Goal: Information Seeking & Learning: Learn about a topic

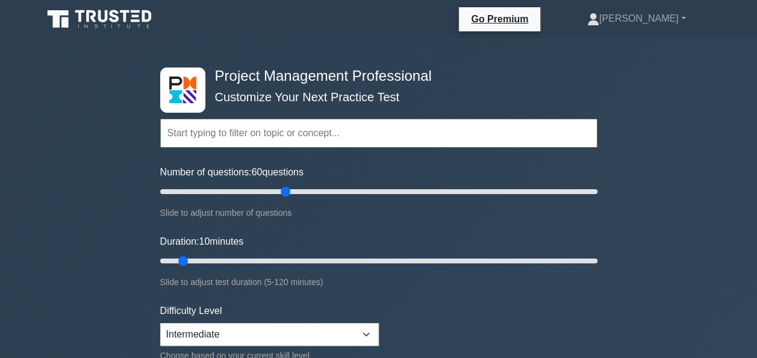
drag, startPoint x: 175, startPoint y: 193, endPoint x: 287, endPoint y: 193, distance: 112.0
type input "60"
click at [287, 193] on input "Number of questions: 60 questions" at bounding box center [378, 191] width 437 height 14
drag, startPoint x: 184, startPoint y: 263, endPoint x: 456, endPoint y: 260, distance: 272.8
click at [456, 260] on input "Duration: 85 minutes" at bounding box center [378, 261] width 437 height 14
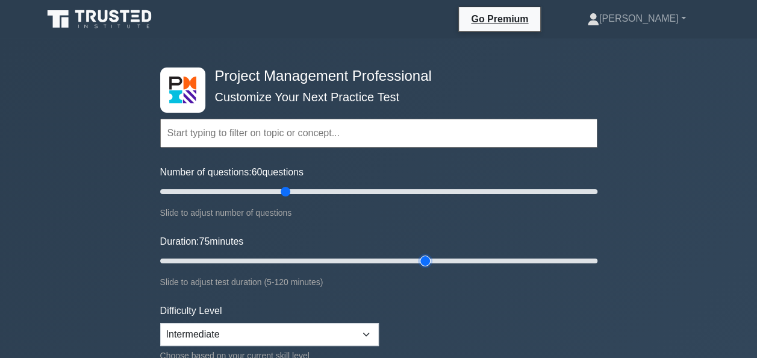
drag, startPoint x: 460, startPoint y: 261, endPoint x: 426, endPoint y: 263, distance: 33.7
type input "75"
click at [426, 263] on input "Duration: 75 minutes" at bounding box center [378, 261] width 437 height 14
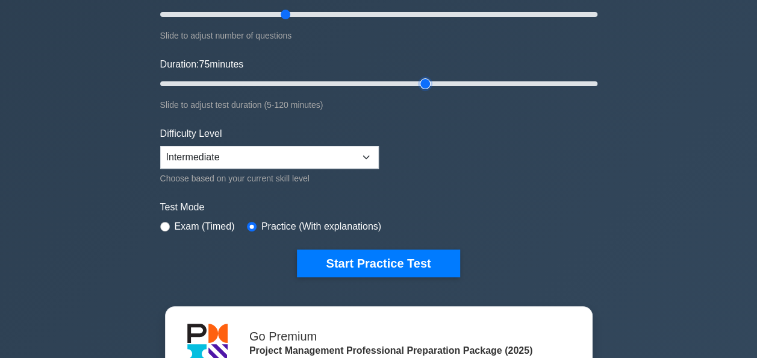
scroll to position [181, 0]
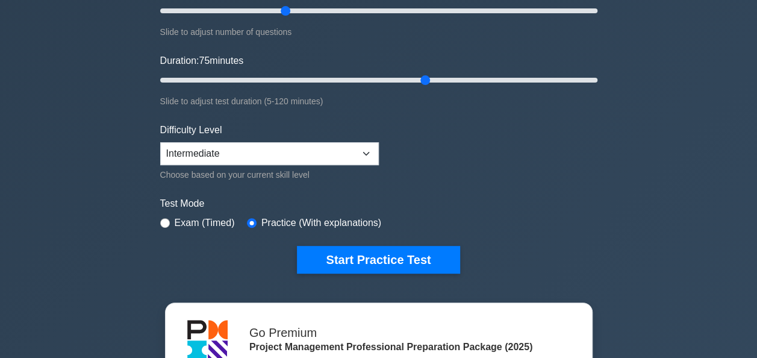
click at [160, 217] on div "Exam (Timed)" at bounding box center [197, 223] width 75 height 14
click at [170, 220] on div "Exam (Timed)" at bounding box center [197, 223] width 75 height 14
click at [167, 220] on input "radio" at bounding box center [165, 223] width 10 height 10
radio input "true"
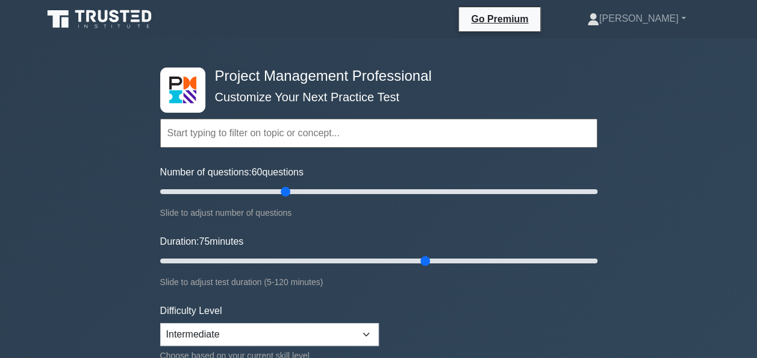
scroll to position [241, 0]
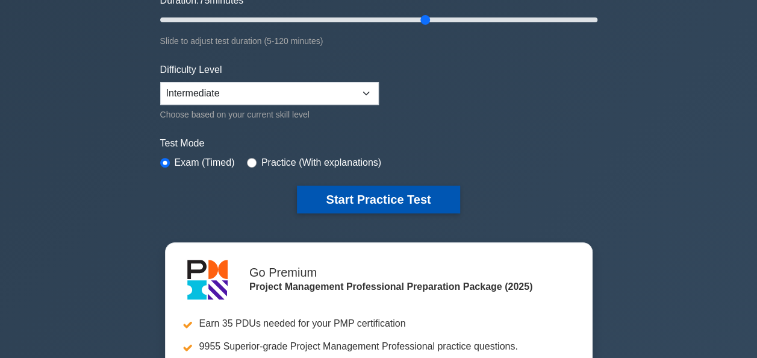
click at [405, 199] on button "Start Practice Test" at bounding box center [378, 199] width 163 height 28
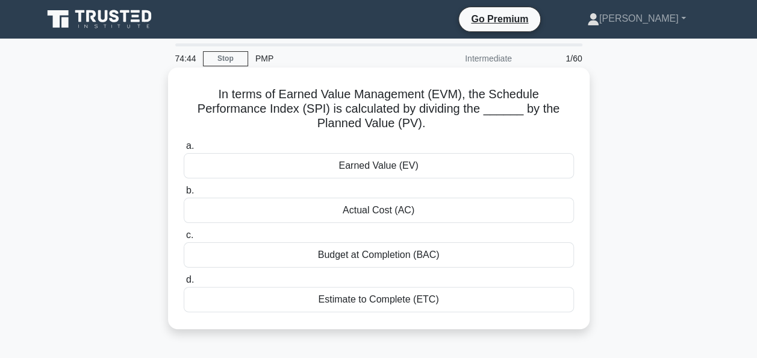
click at [394, 165] on div "Earned Value (EV)" at bounding box center [379, 165] width 390 height 25
click at [184, 150] on input "a. Earned Value (EV)" at bounding box center [184, 146] width 0 height 8
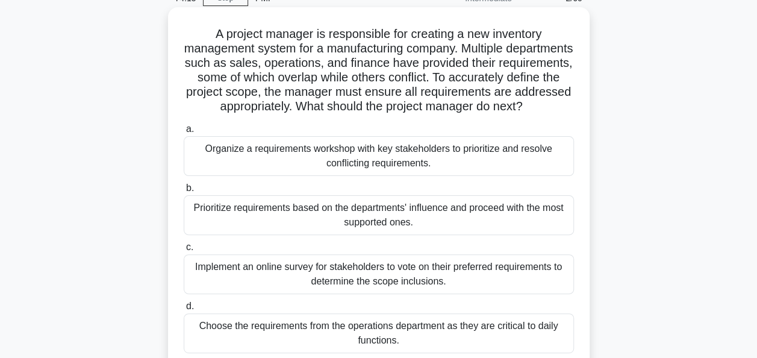
scroll to position [120, 0]
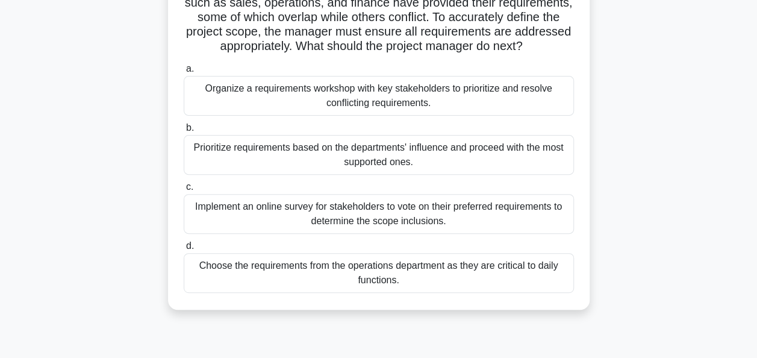
click at [399, 116] on div "Organize a requirements workshop with key stakeholders to prioritize and resolv…" at bounding box center [379, 96] width 390 height 40
click at [184, 73] on input "a. Organize a requirements workshop with key stakeholders to prioritize and res…" at bounding box center [184, 69] width 0 height 8
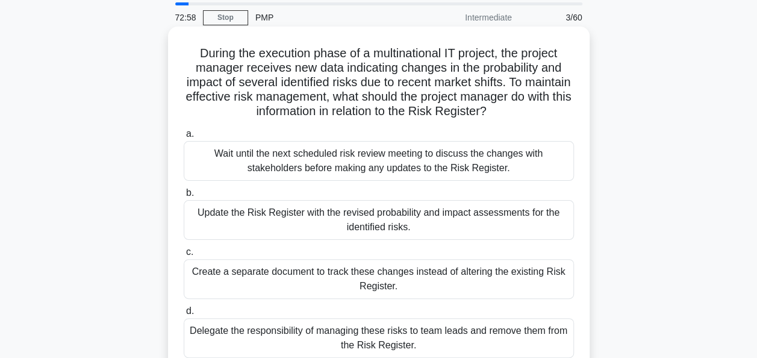
scroll to position [60, 0]
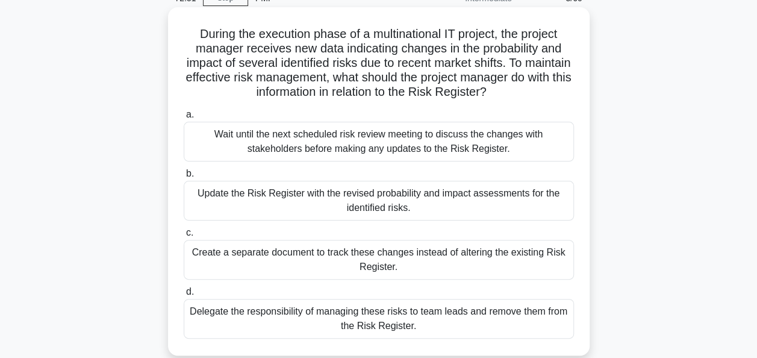
click at [248, 199] on div "Update the Risk Register with the revised probability and impact assessments fo…" at bounding box center [379, 201] width 390 height 40
click at [184, 178] on input "b. Update the Risk Register with the revised probability and impact assessments…" at bounding box center [184, 174] width 0 height 8
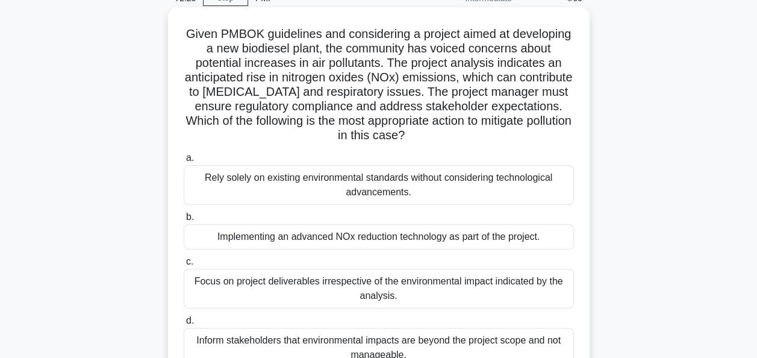
scroll to position [120, 0]
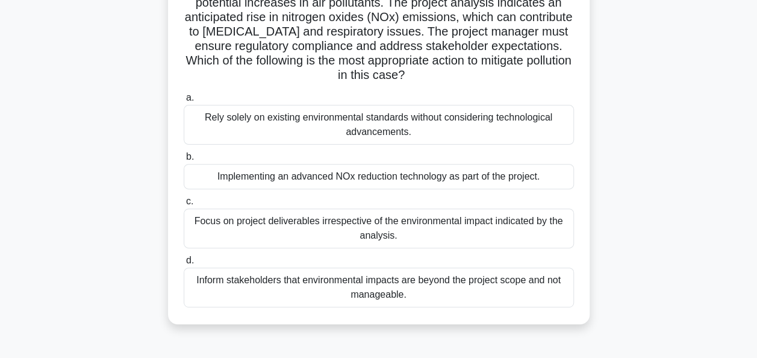
click at [416, 184] on div "Implementing an advanced NOx reduction technology as part of the project." at bounding box center [379, 176] width 390 height 25
click at [184, 161] on input "b. Implementing an advanced NOx reduction technology as part of the project." at bounding box center [184, 157] width 0 height 8
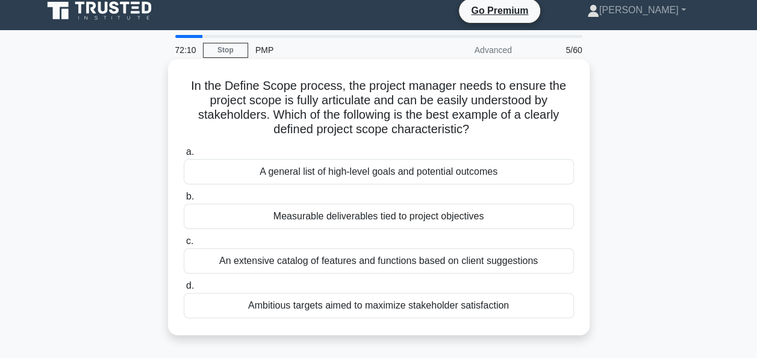
scroll to position [0, 0]
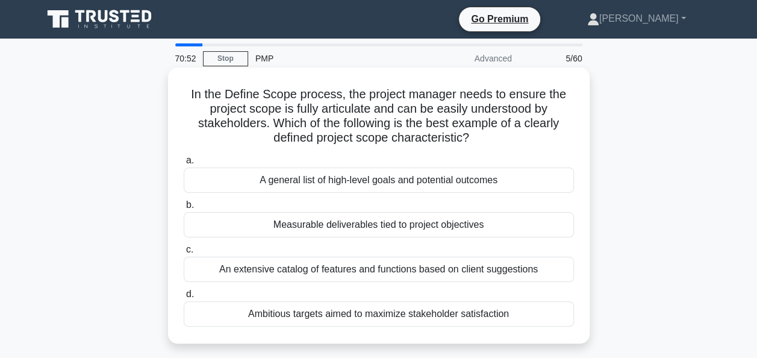
click at [455, 224] on div "Measurable deliverables tied to project objectives" at bounding box center [379, 224] width 390 height 25
click at [184, 209] on input "b. Measurable deliverables tied to project objectives" at bounding box center [184, 205] width 0 height 8
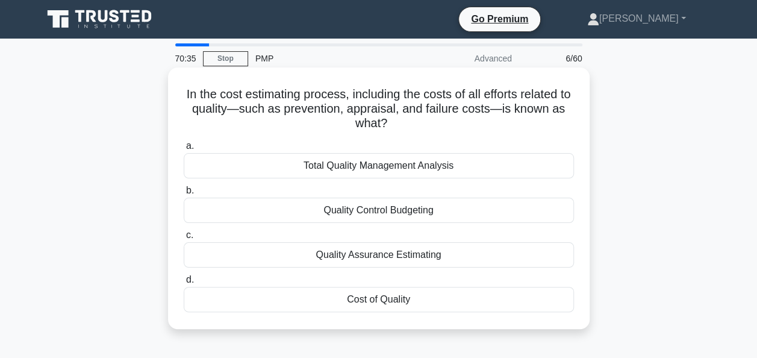
click at [371, 297] on div "Cost of Quality" at bounding box center [379, 299] width 390 height 25
click at [184, 284] on input "d. Cost of Quality" at bounding box center [184, 280] width 0 height 8
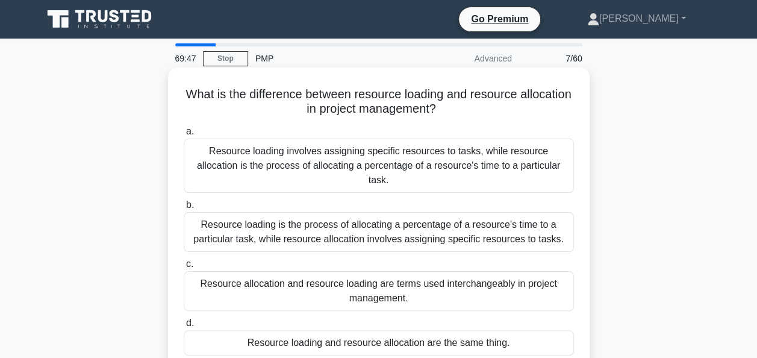
click at [265, 161] on div "Resource loading involves assigning specific resources to tasks, while resource…" at bounding box center [379, 166] width 390 height 54
click at [184, 135] on input "a. Resource loading involves assigning specific resources to tasks, while resou…" at bounding box center [184, 132] width 0 height 8
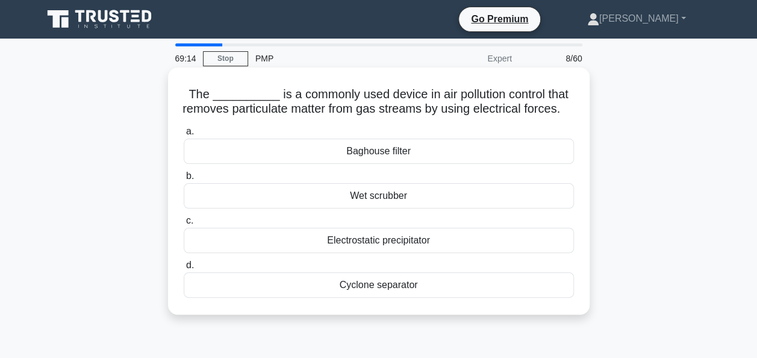
click at [411, 253] on div "Electrostatic precipitator" at bounding box center [379, 240] width 390 height 25
click at [184, 225] on input "c. Electrostatic precipitator" at bounding box center [184, 221] width 0 height 8
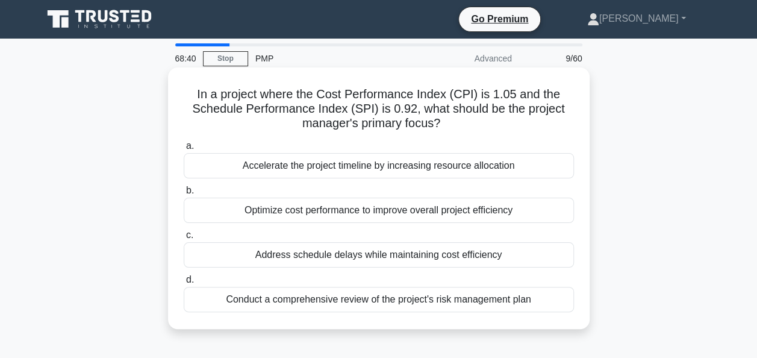
click at [351, 255] on div "Address schedule delays while maintaining cost efficiency" at bounding box center [379, 254] width 390 height 25
click at [184, 239] on input "c. Address schedule delays while maintaining cost efficiency" at bounding box center [184, 235] width 0 height 8
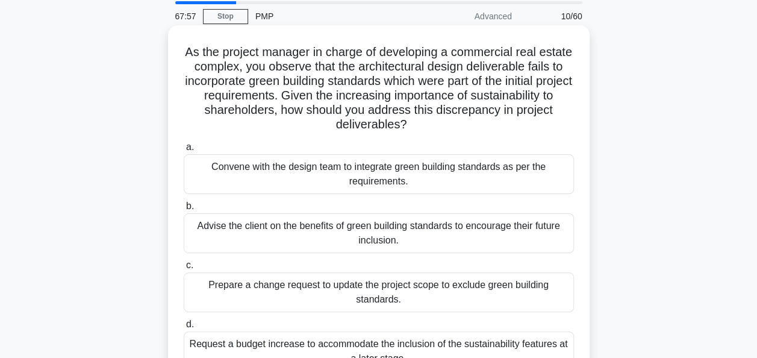
scroll to position [60, 0]
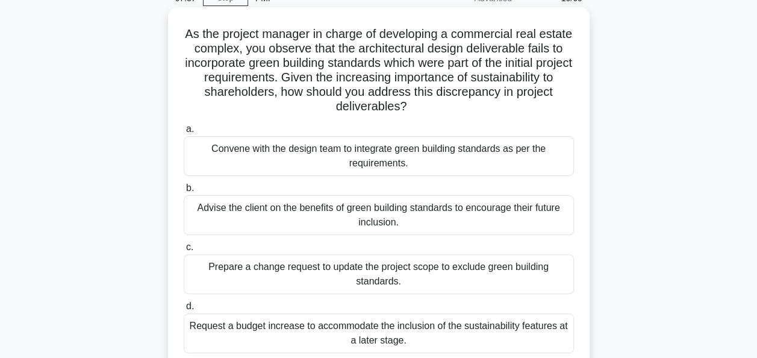
click at [446, 158] on div "Convene with the design team to integrate green building standards as per the r…" at bounding box center [379, 156] width 390 height 40
click at [184, 133] on input "a. Convene with the design team to integrate green building standards as per th…" at bounding box center [184, 129] width 0 height 8
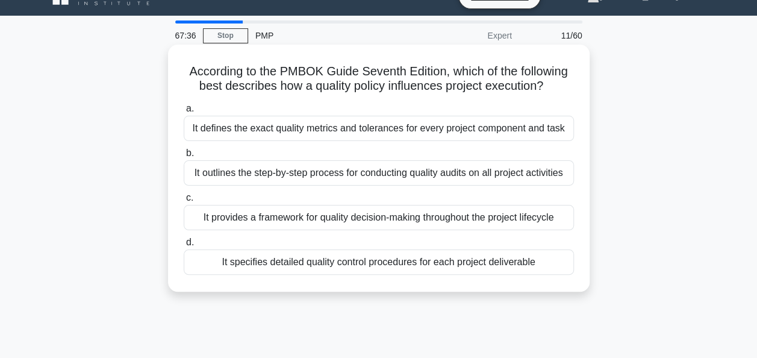
scroll to position [0, 0]
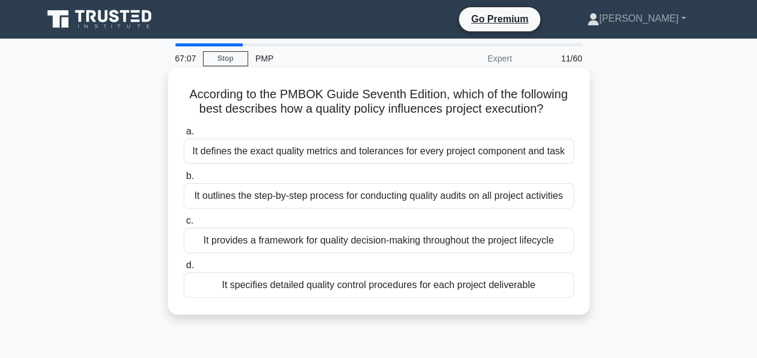
click at [451, 288] on div "It specifies detailed quality control procedures for each project deliverable" at bounding box center [379, 284] width 390 height 25
click at [184, 269] on input "d. It specifies detailed quality control procedures for each project deliverable" at bounding box center [184, 265] width 0 height 8
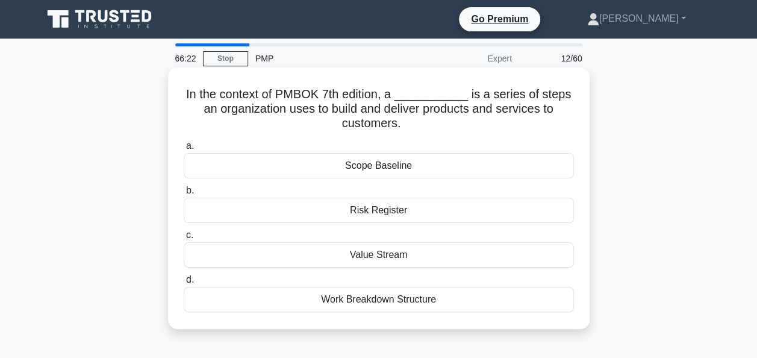
click at [401, 251] on div "Value Stream" at bounding box center [379, 254] width 390 height 25
click at [184, 239] on input "c. Value Stream" at bounding box center [184, 235] width 0 height 8
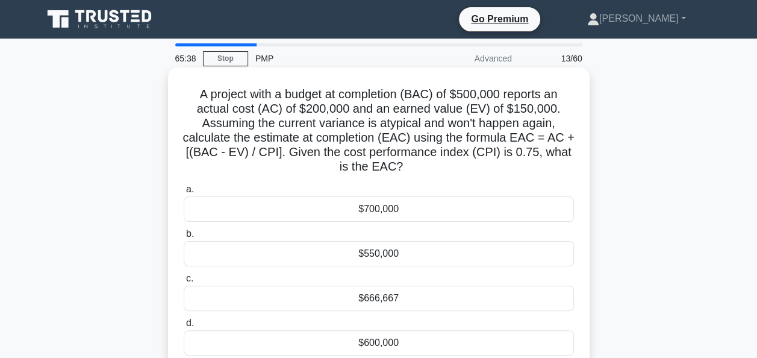
click at [411, 291] on div "$666,667" at bounding box center [379, 297] width 390 height 25
click at [184, 282] on input "c. $666,667" at bounding box center [184, 279] width 0 height 8
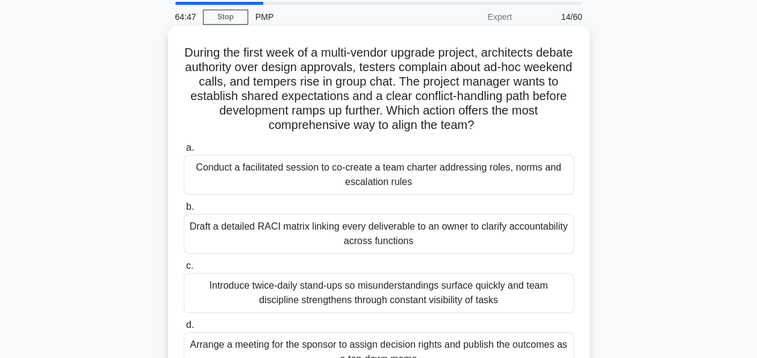
scroll to position [60, 0]
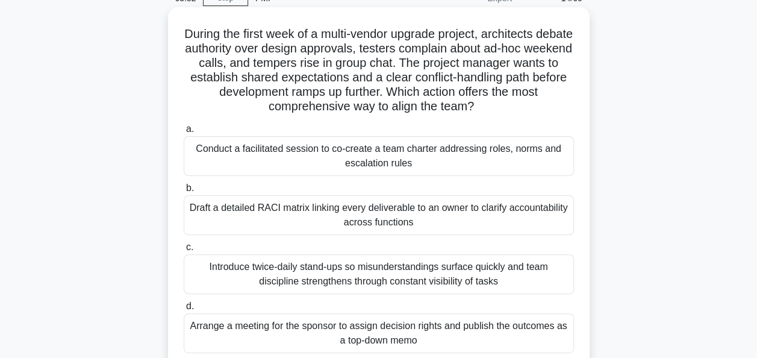
click at [444, 157] on div "Conduct a facilitated session to co-create a team charter addressing roles, nor…" at bounding box center [379, 156] width 390 height 40
click at [184, 133] on input "a. Conduct a facilitated session to co-create a team charter addressing roles, …" at bounding box center [184, 129] width 0 height 8
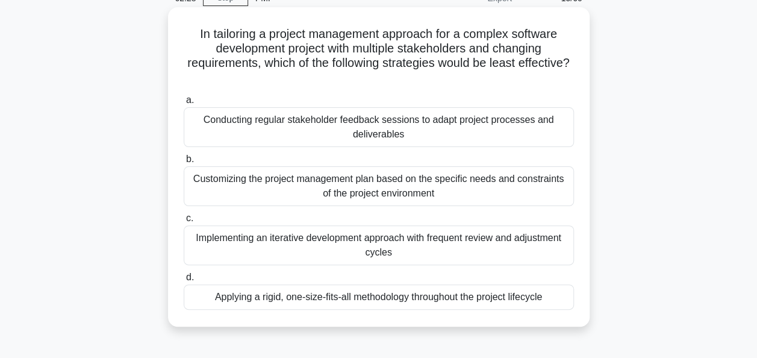
click at [417, 240] on div "Implementing an iterative development approach with frequent review and adjustm…" at bounding box center [379, 245] width 390 height 40
click at [184, 222] on input "c. Implementing an iterative development approach with frequent review and adju…" at bounding box center [184, 218] width 0 height 8
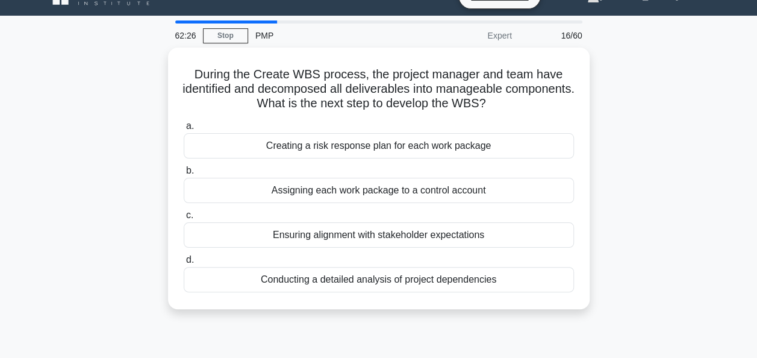
scroll to position [0, 0]
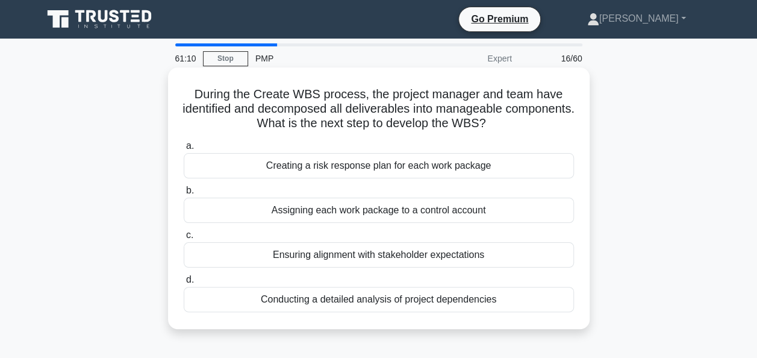
click at [405, 299] on div "Conducting a detailed analysis of project dependencies" at bounding box center [379, 299] width 390 height 25
click at [184, 284] on input "d. Conducting a detailed analysis of project dependencies" at bounding box center [184, 280] width 0 height 8
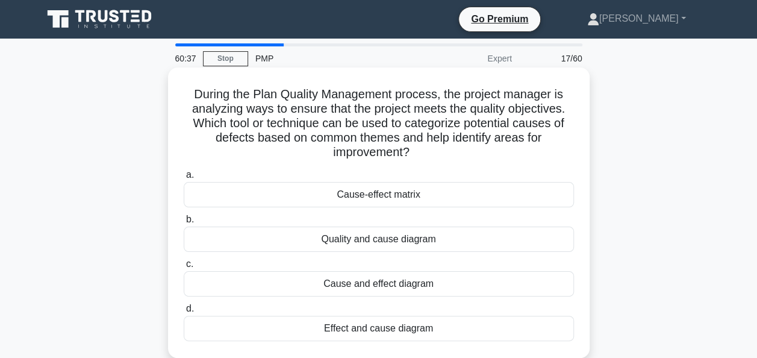
click at [396, 285] on div "Cause and effect diagram" at bounding box center [379, 283] width 390 height 25
click at [184, 268] on input "c. Cause and effect diagram" at bounding box center [184, 264] width 0 height 8
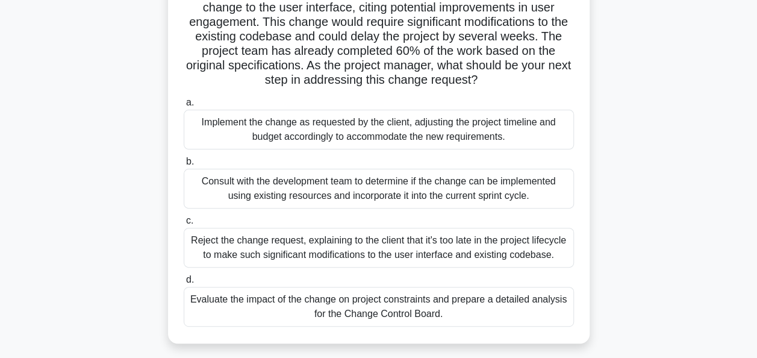
scroll to position [120, 0]
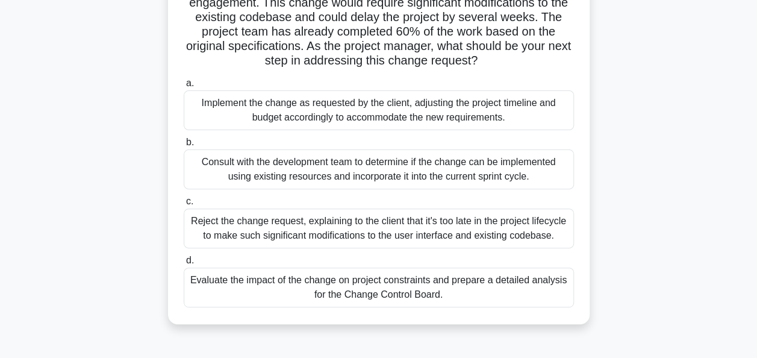
click at [390, 284] on div "Evaluate the impact of the change on project constraints and prepare a detailed…" at bounding box center [379, 287] width 390 height 40
click at [184, 264] on input "d. Evaluate the impact of the change on project constraints and prepare a detai…" at bounding box center [184, 261] width 0 height 8
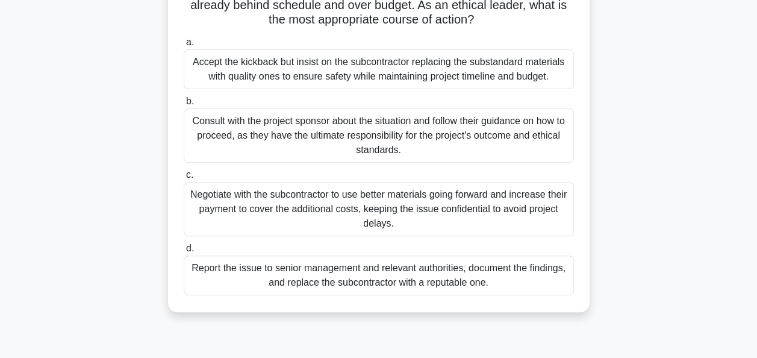
scroll to position [181, 0]
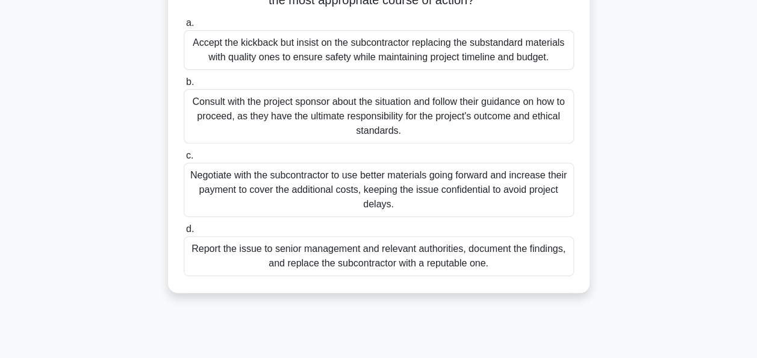
click at [429, 269] on div "Report the issue to senior management and relevant authorities, document the fi…" at bounding box center [379, 256] width 390 height 40
click at [184, 233] on input "d. Report the issue to senior management and relevant authorities, document the…" at bounding box center [184, 229] width 0 height 8
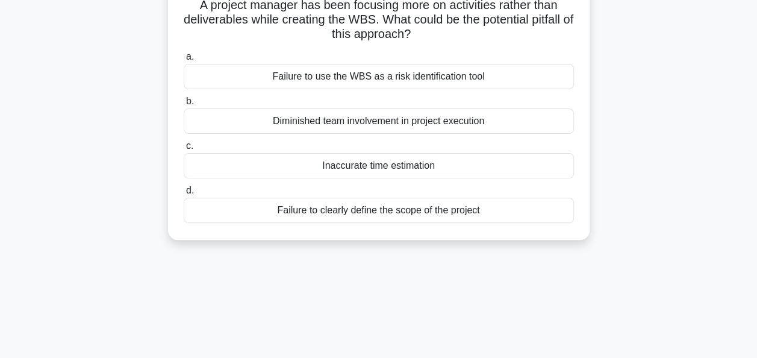
scroll to position [0, 0]
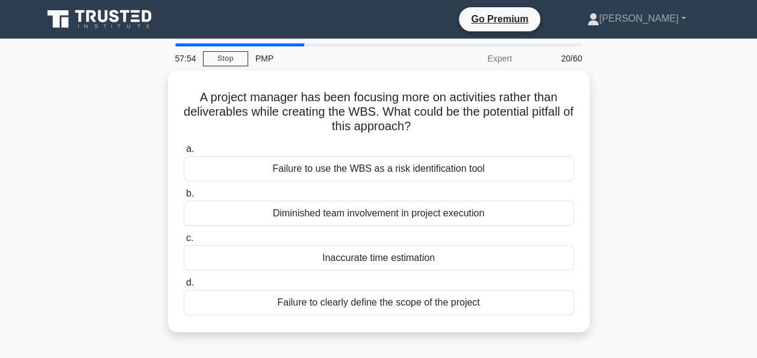
click at [12, 172] on main "57:54 Stop PMP Expert 20/60 A project manager has been focusing more on activit…" at bounding box center [378, 345] width 757 height 612
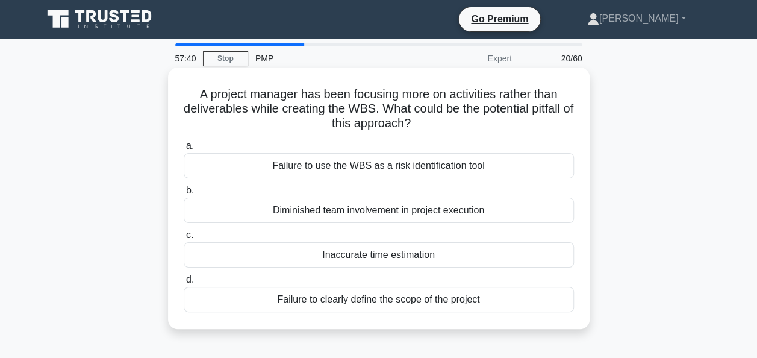
click at [382, 257] on div "Inaccurate time estimation" at bounding box center [379, 254] width 390 height 25
click at [184, 239] on input "c. Inaccurate time estimation" at bounding box center [184, 235] width 0 height 8
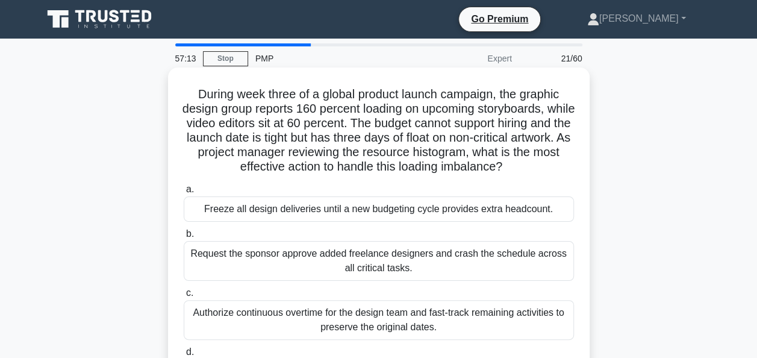
scroll to position [60, 0]
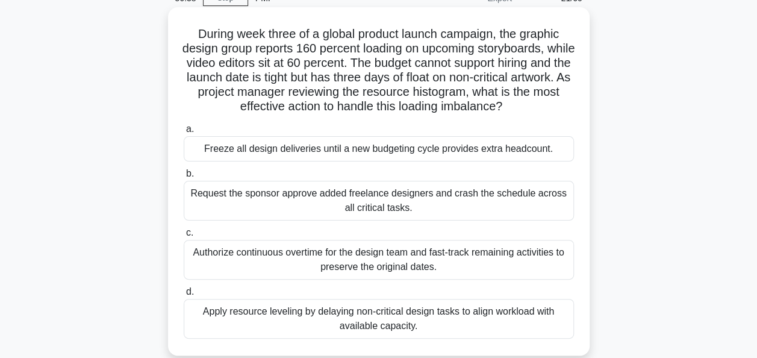
click at [377, 326] on div "Apply resource leveling by delaying non-critical design tasks to align workload…" at bounding box center [379, 319] width 390 height 40
click at [184, 296] on input "d. Apply resource leveling by delaying non-critical design tasks to align workl…" at bounding box center [184, 292] width 0 height 8
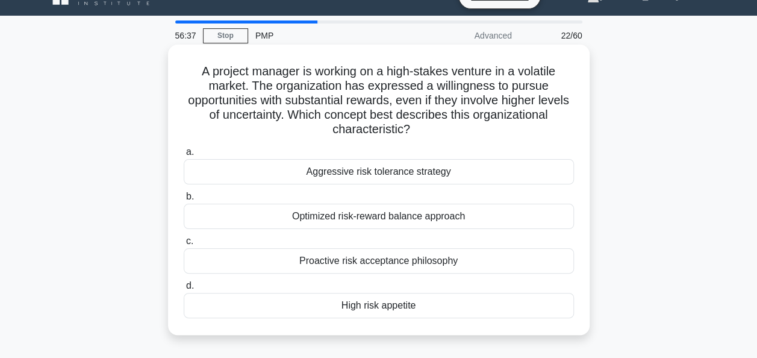
scroll to position [0, 0]
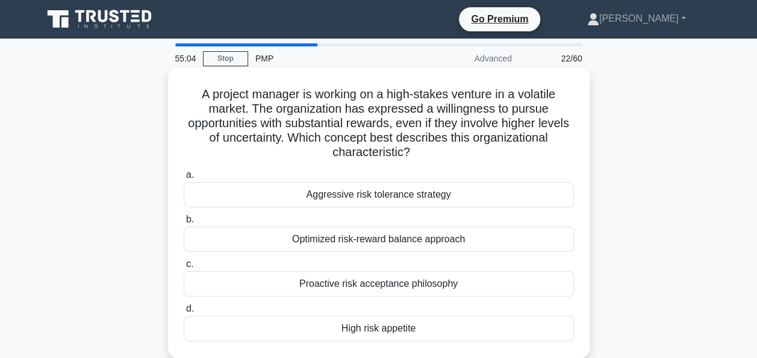
click at [394, 326] on div "High risk appetite" at bounding box center [379, 328] width 390 height 25
click at [184, 313] on input "d. High risk appetite" at bounding box center [184, 309] width 0 height 8
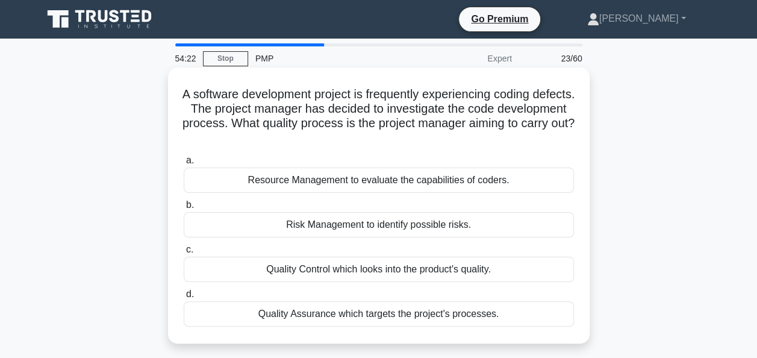
click at [489, 313] on div "Quality Assurance which targets the project's processes." at bounding box center [379, 313] width 390 height 25
click at [184, 298] on input "d. Quality Assurance which targets the project's processes." at bounding box center [184, 294] width 0 height 8
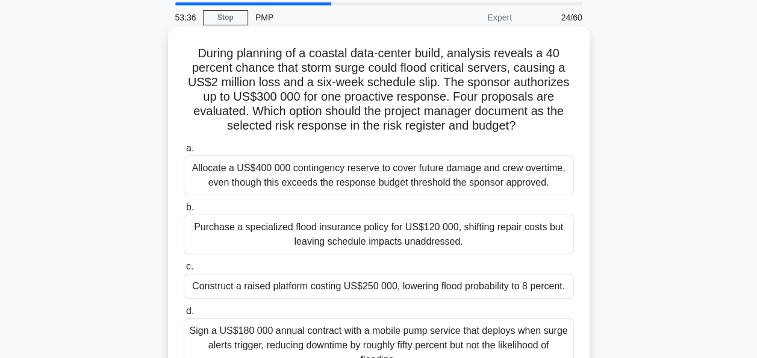
scroll to position [60, 0]
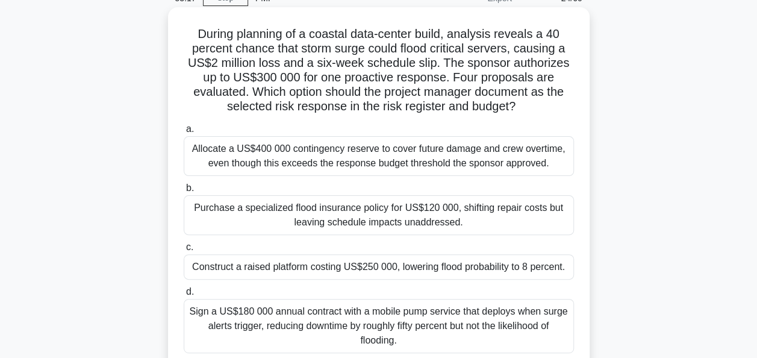
click at [353, 270] on div "Construct a raised platform costing US$250 000, lowering flood probability to 8…" at bounding box center [379, 266] width 390 height 25
click at [184, 251] on input "c. Construct a raised platform costing US$250 000, lowering flood probability t…" at bounding box center [184, 247] width 0 height 8
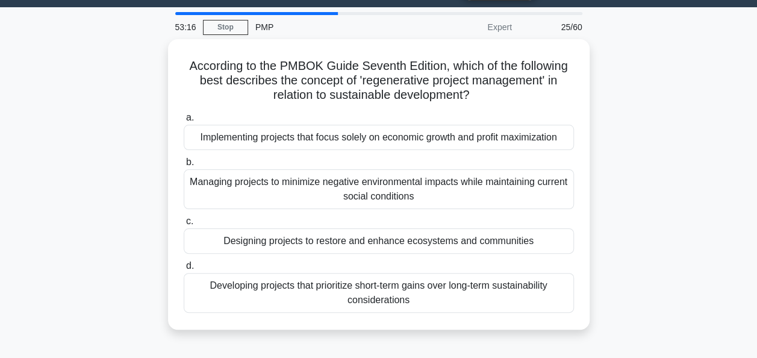
scroll to position [0, 0]
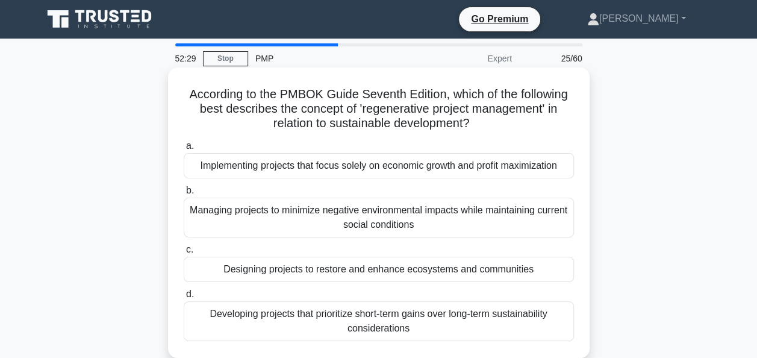
click at [313, 275] on div "Designing projects to restore and enhance ecosystems and communities" at bounding box center [379, 269] width 390 height 25
click at [184, 254] on input "c. Designing projects to restore and enhance ecosystems and communities" at bounding box center [184, 250] width 0 height 8
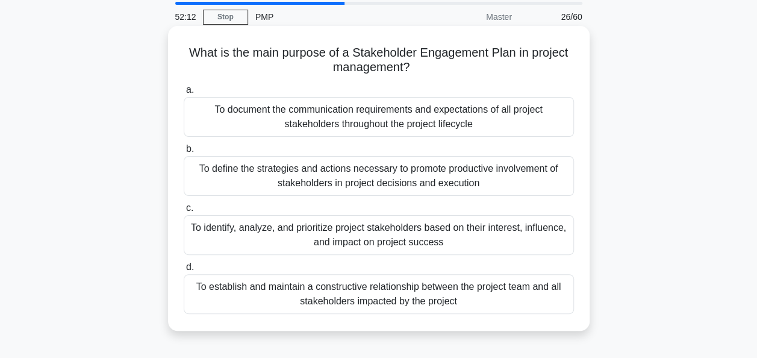
scroll to position [60, 0]
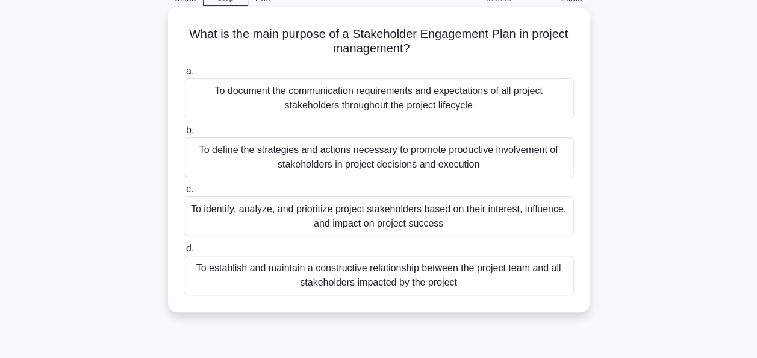
click at [288, 217] on div "To identify, analyze, and prioritize project stakeholders based on their intere…" at bounding box center [379, 216] width 390 height 40
click at [184, 193] on input "c. To identify, analyze, and prioritize project stakeholders based on their int…" at bounding box center [184, 189] width 0 height 8
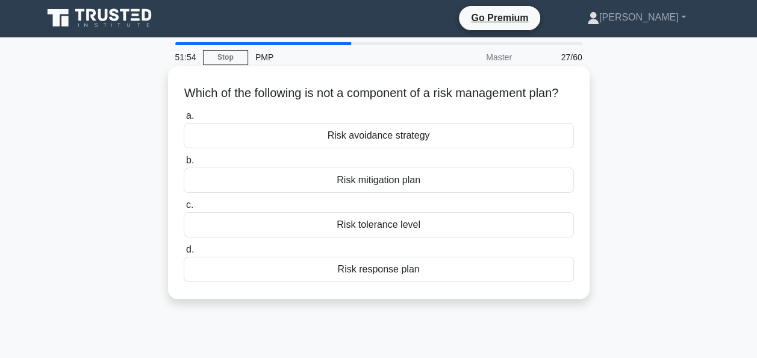
scroll to position [0, 0]
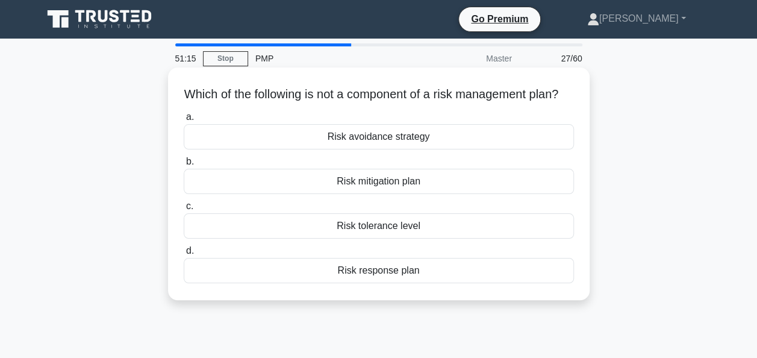
click at [425, 238] on div "Risk tolerance level" at bounding box center [379, 225] width 390 height 25
click at [184, 210] on input "c. Risk tolerance level" at bounding box center [184, 206] width 0 height 8
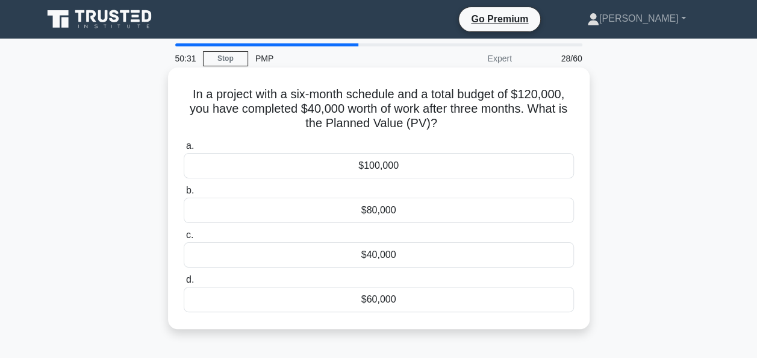
click at [400, 297] on div "$60,000" at bounding box center [379, 299] width 390 height 25
click at [184, 284] on input "d. $60,000" at bounding box center [184, 280] width 0 height 8
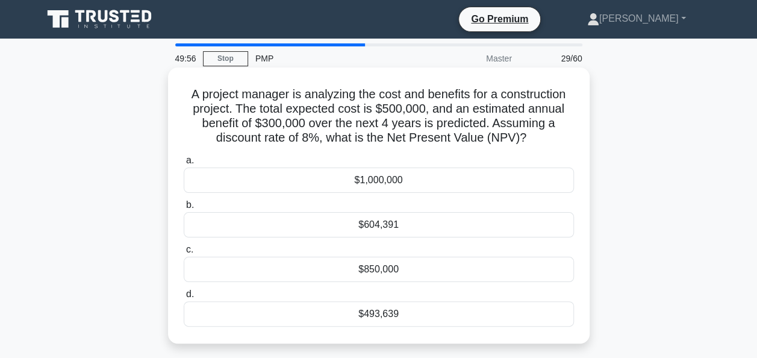
click at [383, 270] on div "$850,000" at bounding box center [379, 269] width 390 height 25
click at [184, 254] on input "c. $850,000" at bounding box center [184, 250] width 0 height 8
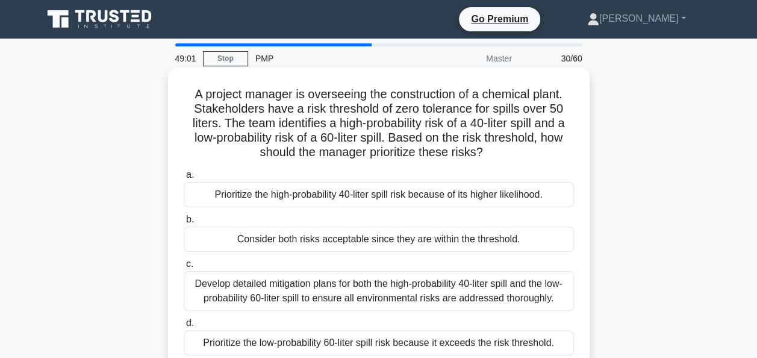
scroll to position [60, 0]
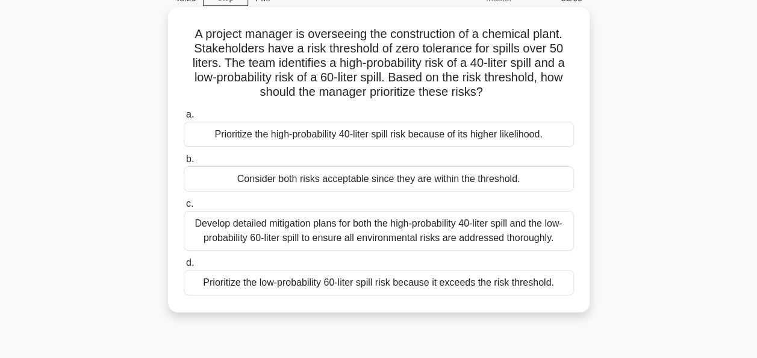
click at [293, 229] on div "Develop detailed mitigation plans for both the high-probability 40-liter spill …" at bounding box center [379, 231] width 390 height 40
click at [184, 208] on input "c. Develop detailed mitigation plans for both the high-probability 40-liter spi…" at bounding box center [184, 204] width 0 height 8
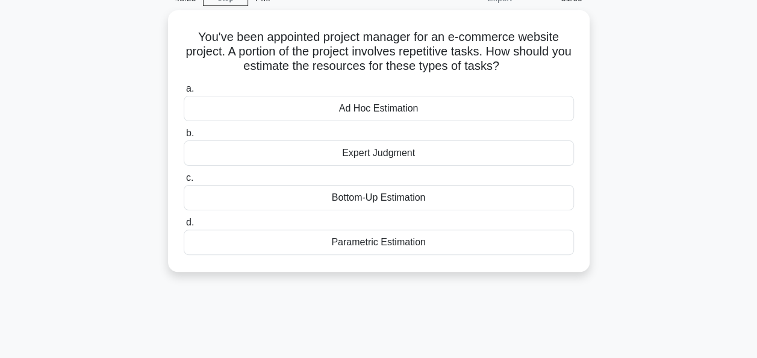
scroll to position [0, 0]
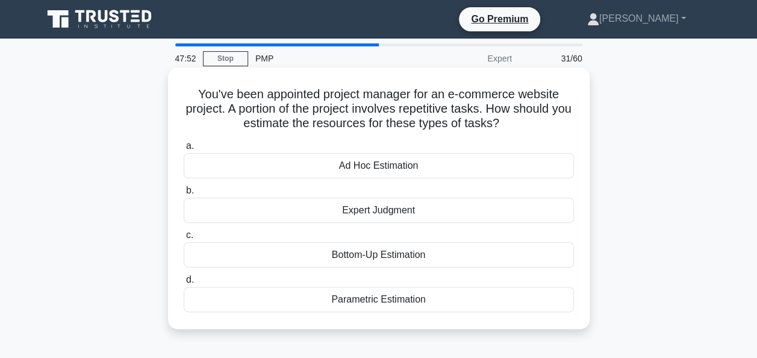
click at [353, 299] on div "Parametric Estimation" at bounding box center [379, 299] width 390 height 25
click at [184, 284] on input "d. Parametric Estimation" at bounding box center [184, 280] width 0 height 8
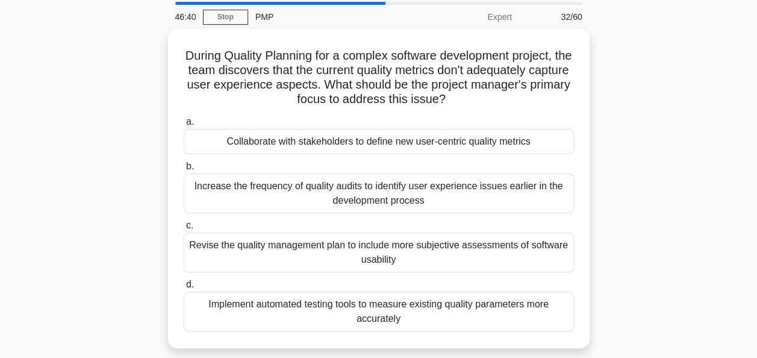
scroll to position [60, 0]
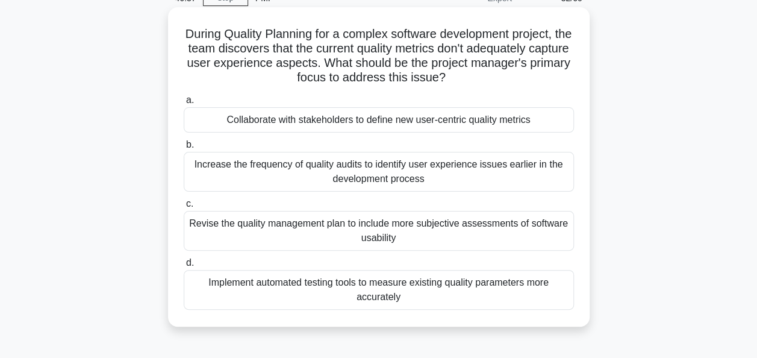
click at [294, 116] on div "Collaborate with stakeholders to define new user-centric quality metrics" at bounding box center [379, 119] width 390 height 25
click at [184, 104] on input "a. Collaborate with stakeholders to define new user-centric quality metrics" at bounding box center [184, 100] width 0 height 8
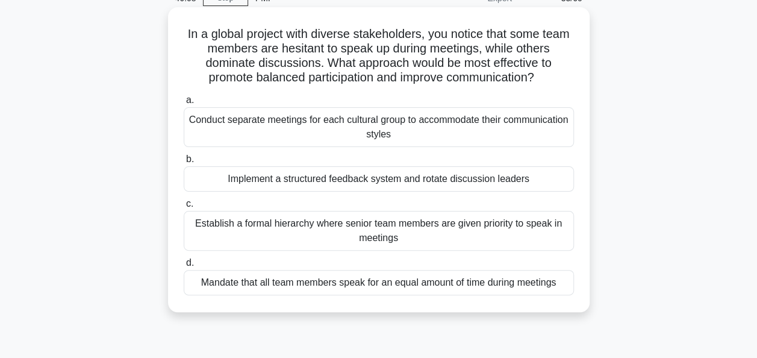
click at [291, 176] on div "Implement a structured feedback system and rotate discussion leaders" at bounding box center [379, 178] width 390 height 25
click at [184, 163] on input "b. Implement a structured feedback system and rotate discussion leaders" at bounding box center [184, 159] width 0 height 8
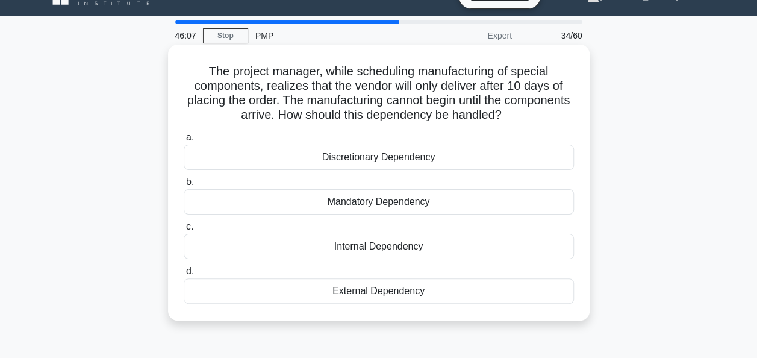
scroll to position [0, 0]
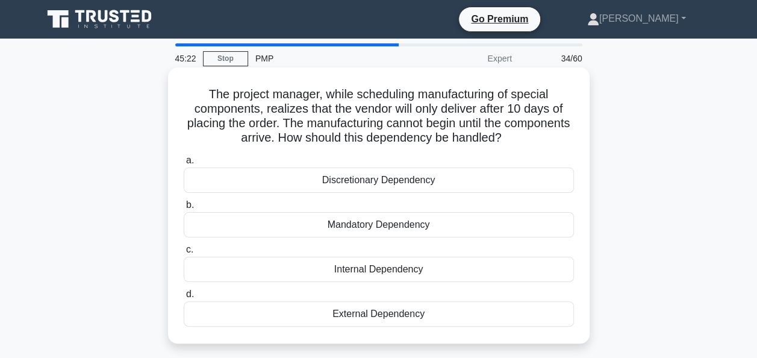
click at [436, 225] on div "Mandatory Dependency" at bounding box center [379, 224] width 390 height 25
click at [184, 209] on input "b. Mandatory Dependency" at bounding box center [184, 205] width 0 height 8
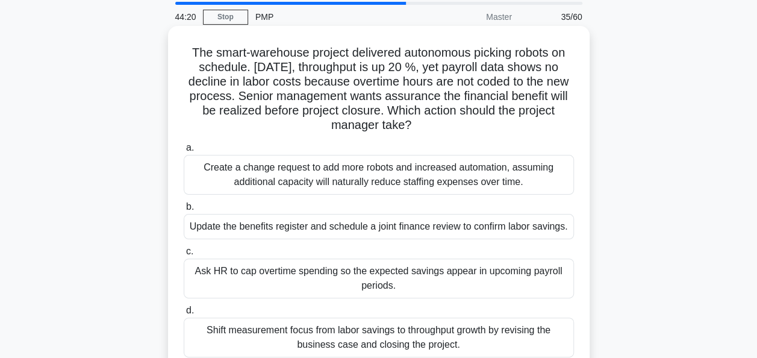
scroll to position [60, 0]
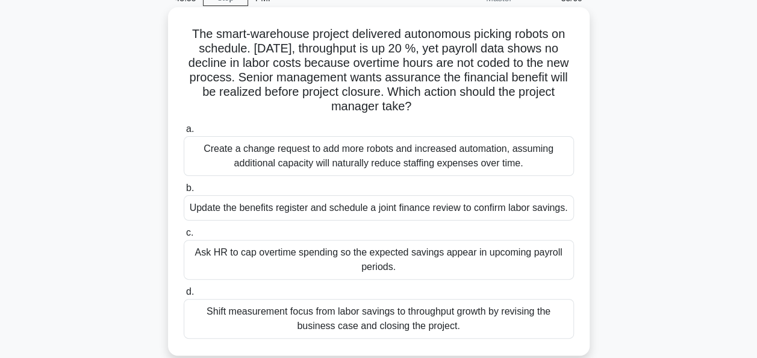
click at [484, 219] on div "Update the benefits register and schedule a joint finance review to confirm lab…" at bounding box center [379, 207] width 390 height 25
click at [184, 192] on input "b. Update the benefits register and schedule a joint finance review to confirm …" at bounding box center [184, 188] width 0 height 8
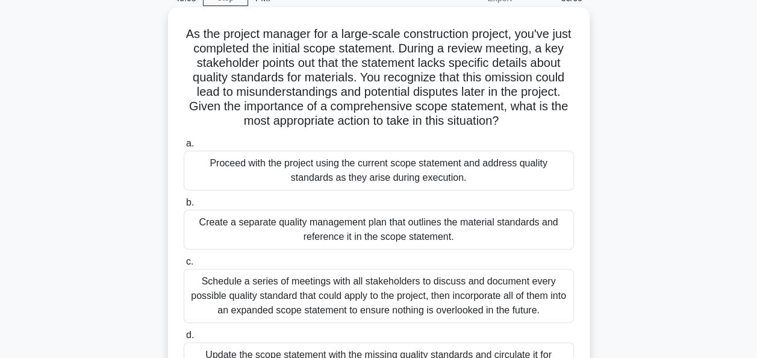
scroll to position [120, 0]
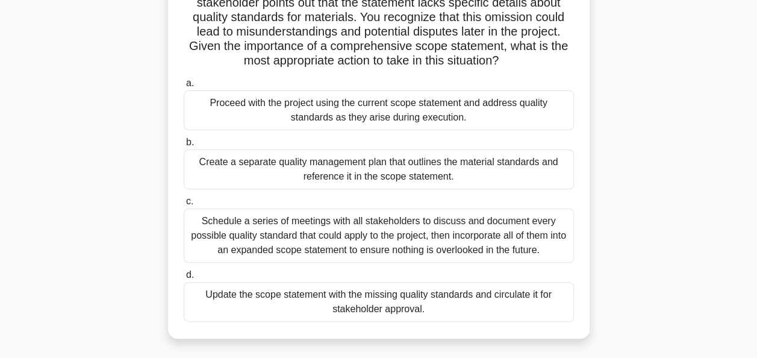
click at [419, 175] on div "Create a separate quality management plan that outlines the material standards …" at bounding box center [379, 169] width 390 height 40
click at [184, 146] on input "b. Create a separate quality management plan that outlines the material standar…" at bounding box center [184, 143] width 0 height 8
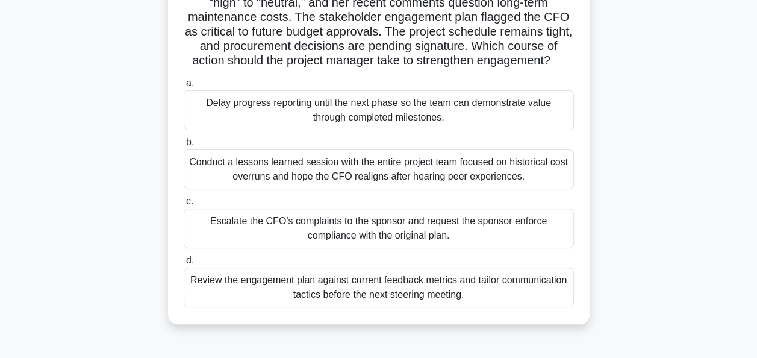
click at [424, 307] on div "Review the engagement plan against current feedback metrics and tailor communic…" at bounding box center [379, 287] width 390 height 40
click at [184, 264] on input "d. Review the engagement plan against current feedback metrics and tailor commu…" at bounding box center [184, 261] width 0 height 8
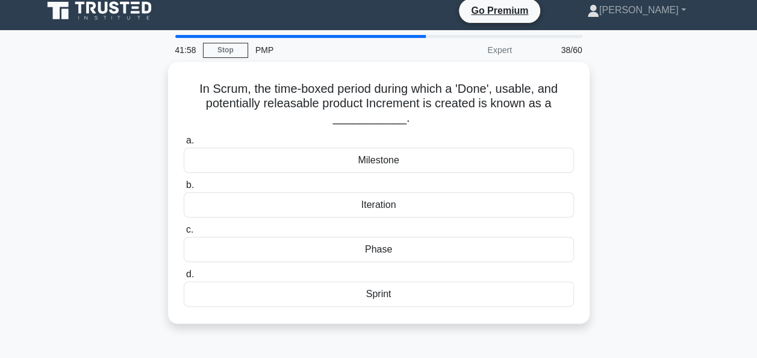
scroll to position [0, 0]
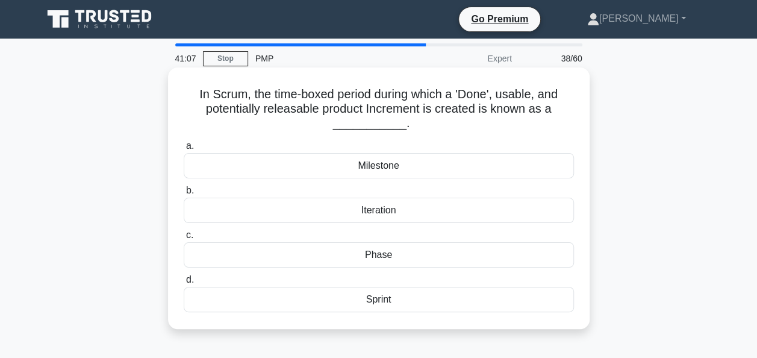
click at [394, 299] on div "Sprint" at bounding box center [379, 299] width 390 height 25
click at [184, 284] on input "d. Sprint" at bounding box center [184, 280] width 0 height 8
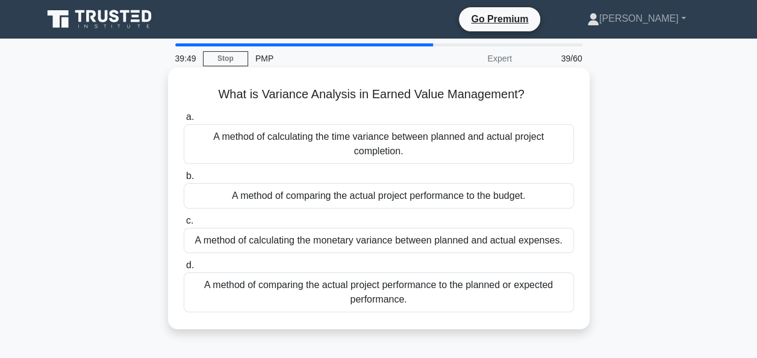
click at [453, 293] on div "A method of comparing the actual project performance to the planned or expected…" at bounding box center [379, 292] width 390 height 40
click at [184, 269] on input "d. A method of comparing the actual project performance to the planned or expec…" at bounding box center [184, 265] width 0 height 8
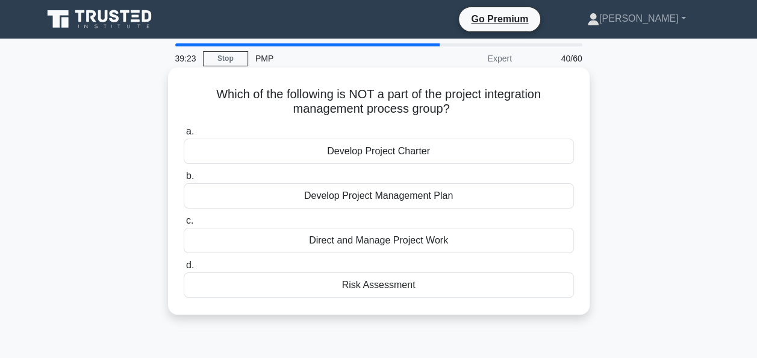
click at [396, 240] on div "Direct and Manage Project Work" at bounding box center [379, 240] width 390 height 25
click at [184, 225] on input "c. Direct and Manage Project Work" at bounding box center [184, 221] width 0 height 8
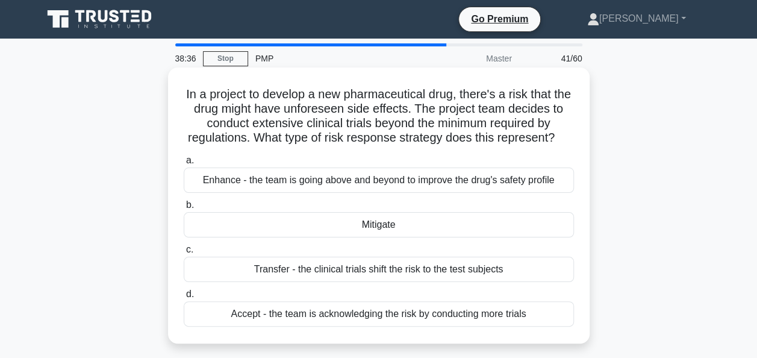
click at [551, 183] on div "Enhance - the team is going above and beyond to improve the drug's safety profi…" at bounding box center [379, 179] width 390 height 25
click at [184, 164] on input "a. Enhance - the team is going above and beyond to improve the drug's safety pr…" at bounding box center [184, 161] width 0 height 8
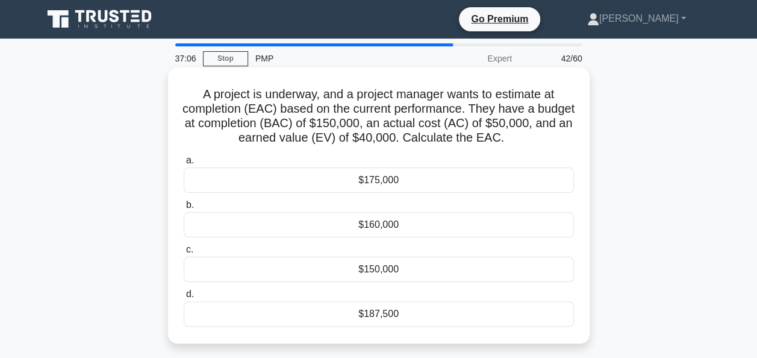
click at [407, 313] on div "$187,500" at bounding box center [379, 313] width 390 height 25
click at [184, 298] on input "d. $187,500" at bounding box center [184, 294] width 0 height 8
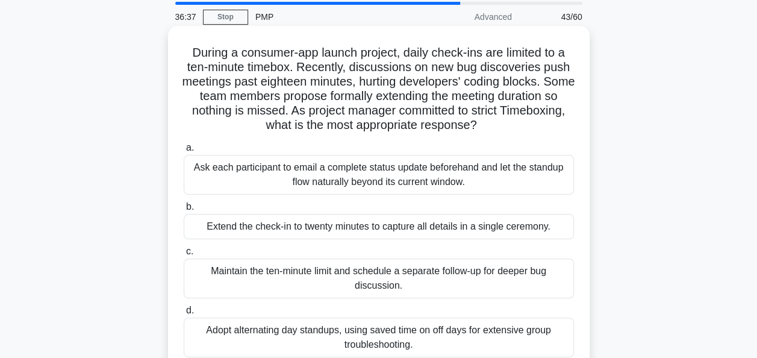
scroll to position [60, 0]
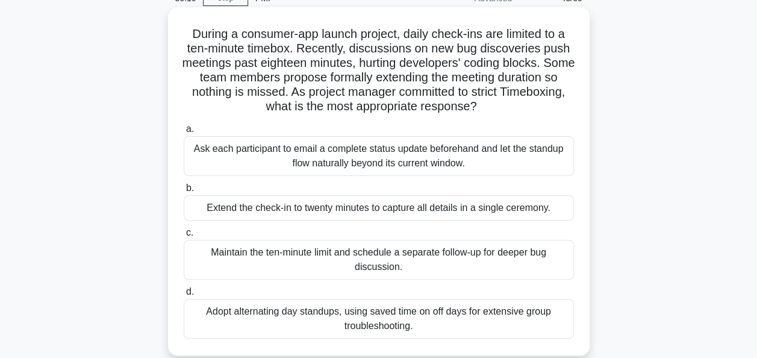
click at [493, 260] on div "Maintain the ten-minute limit and schedule a separate follow-up for deeper bug …" at bounding box center [379, 260] width 390 height 40
click at [184, 237] on input "c. Maintain the ten-minute limit and schedule a separate follow-up for deeper b…" at bounding box center [184, 233] width 0 height 8
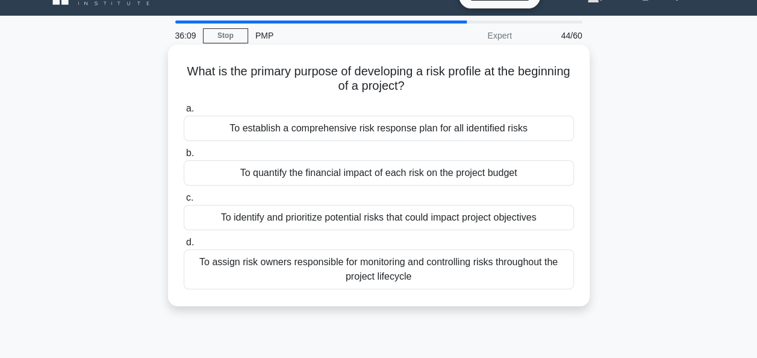
scroll to position [0, 0]
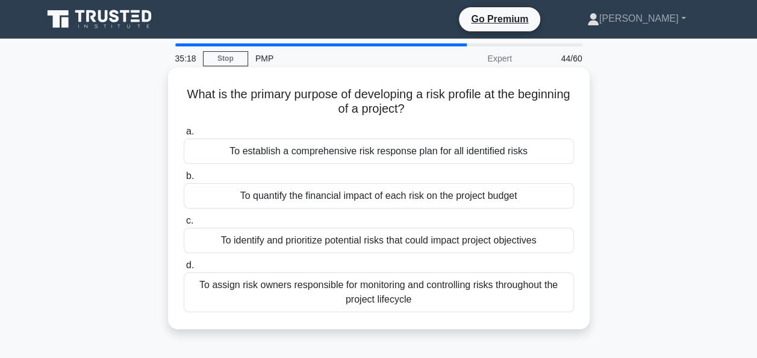
click at [353, 235] on div "To identify and prioritize potential risks that could impact project objectives" at bounding box center [379, 240] width 390 height 25
click at [184, 225] on input "c. To identify and prioritize potential risks that could impact project objecti…" at bounding box center [184, 221] width 0 height 8
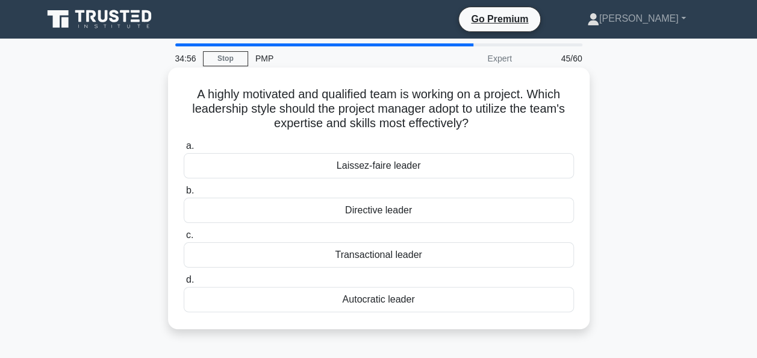
click at [417, 161] on div "Laissez-faire leader" at bounding box center [379, 165] width 390 height 25
click at [184, 150] on input "a. Laissez-faire leader" at bounding box center [184, 146] width 0 height 8
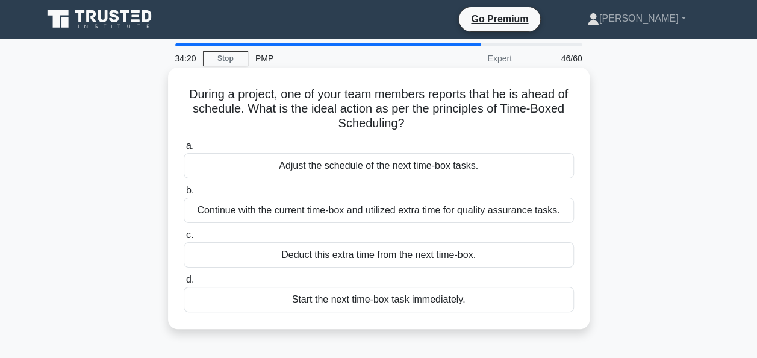
click at [306, 207] on div "Continue with the current time-box and utilized extra time for quality assuranc…" at bounding box center [379, 210] width 390 height 25
click at [184, 195] on input "b. Continue with the current time-box and utilized extra time for quality assur…" at bounding box center [184, 191] width 0 height 8
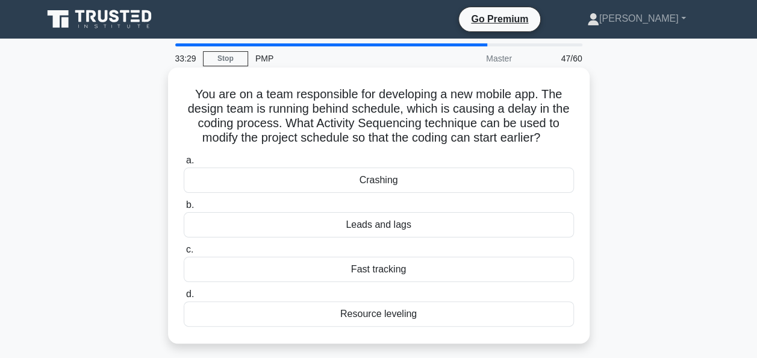
click at [383, 269] on div "Fast tracking" at bounding box center [379, 269] width 390 height 25
click at [184, 254] on input "c. Fast tracking" at bounding box center [184, 250] width 0 height 8
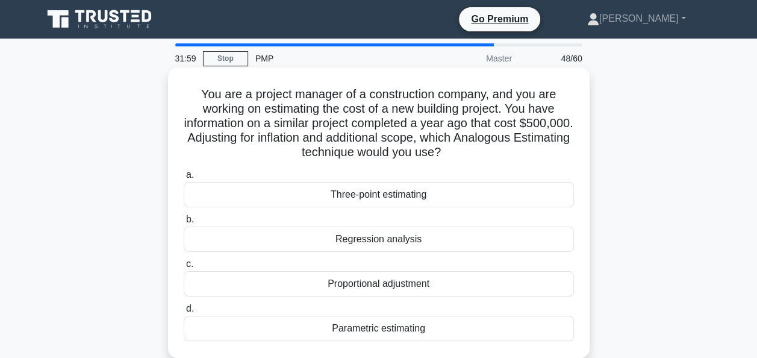
click at [400, 284] on div "Proportional adjustment" at bounding box center [379, 283] width 390 height 25
click at [184, 268] on input "c. Proportional adjustment" at bounding box center [184, 264] width 0 height 8
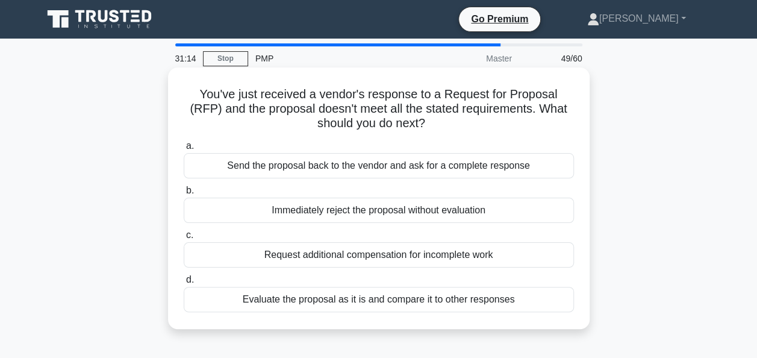
click at [499, 302] on div "Evaluate the proposal as it is and compare it to other responses" at bounding box center [379, 299] width 390 height 25
click at [184, 284] on input "d. Evaluate the proposal as it is and compare it to other responses" at bounding box center [184, 280] width 0 height 8
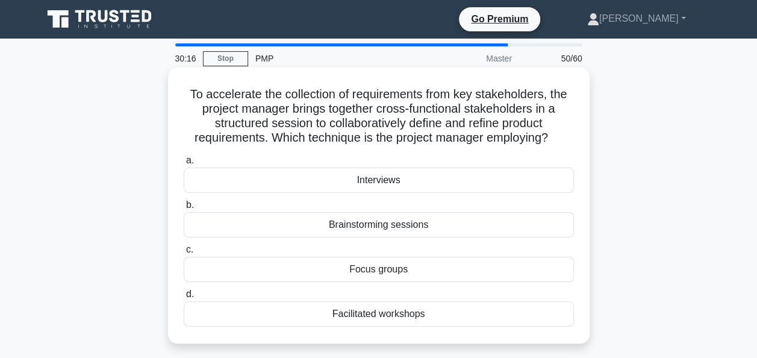
click at [422, 220] on div "Brainstorming sessions" at bounding box center [379, 224] width 390 height 25
click at [184, 209] on input "b. Brainstorming sessions" at bounding box center [184, 205] width 0 height 8
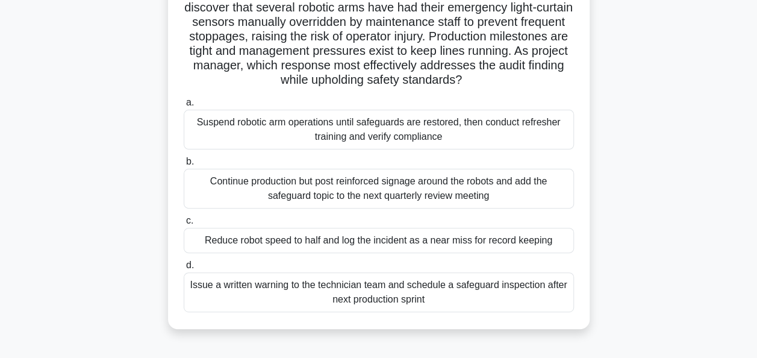
scroll to position [120, 0]
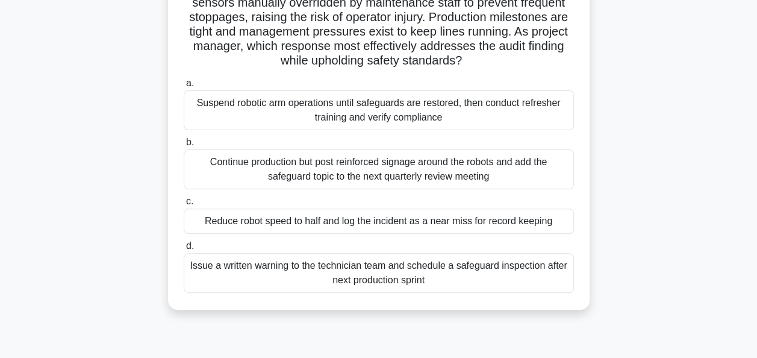
click at [288, 108] on div "Suspend robotic arm operations until safeguards are restored, then conduct refr…" at bounding box center [379, 110] width 390 height 40
click at [184, 87] on input "a. Suspend robotic arm operations until safeguards are restored, then conduct r…" at bounding box center [184, 83] width 0 height 8
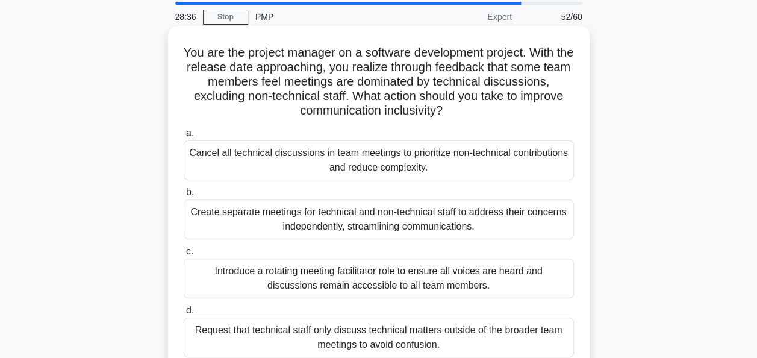
scroll to position [60, 0]
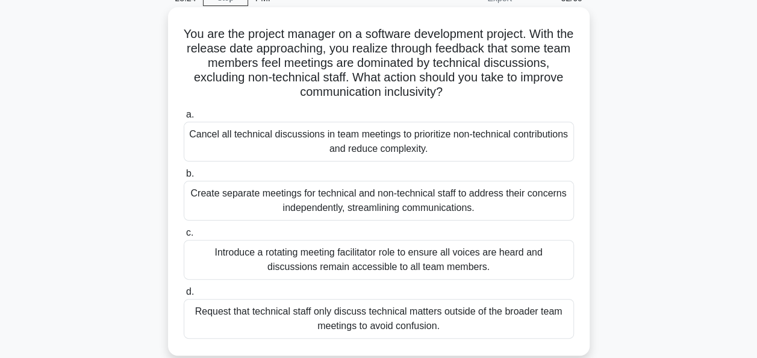
click at [272, 195] on div "Create separate meetings for technical and non-technical staff to address their…" at bounding box center [379, 201] width 390 height 40
click at [184, 178] on input "b. Create separate meetings for technical and non-technical staff to address th…" at bounding box center [184, 174] width 0 height 8
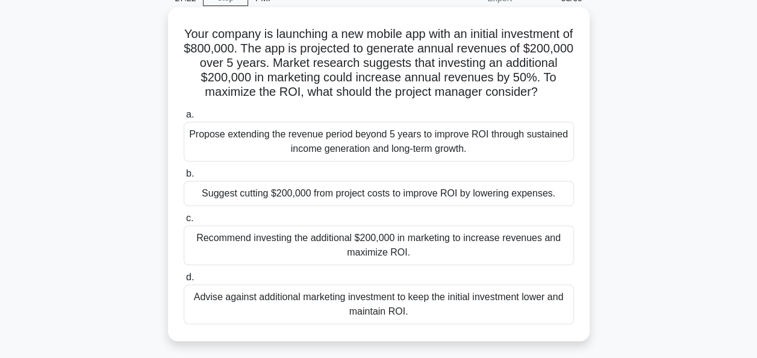
click at [257, 255] on div "Recommend investing the additional $200,000 in marketing to increase revenues a…" at bounding box center [379, 245] width 390 height 40
click at [184, 222] on input "c. Recommend investing the additional $200,000 in marketing to increase revenue…" at bounding box center [184, 218] width 0 height 8
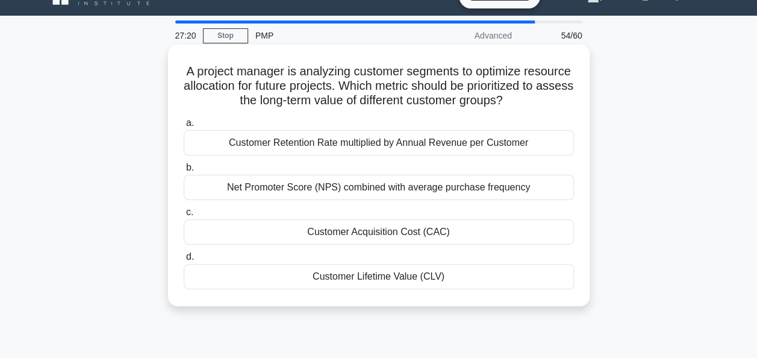
scroll to position [0, 0]
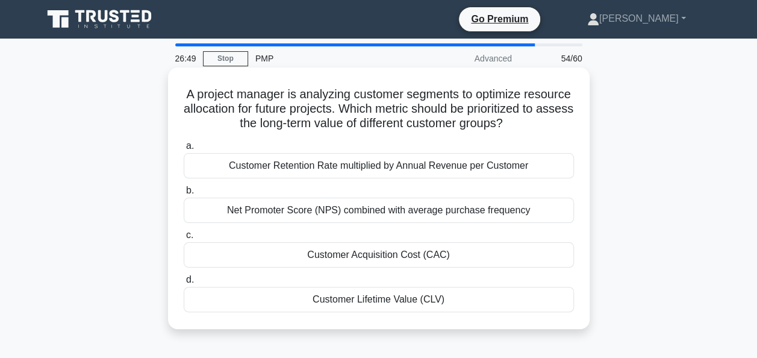
click at [449, 312] on div "Customer Lifetime Value (CLV)" at bounding box center [379, 299] width 390 height 25
click at [184, 284] on input "d. Customer Lifetime Value (CLV)" at bounding box center [184, 280] width 0 height 8
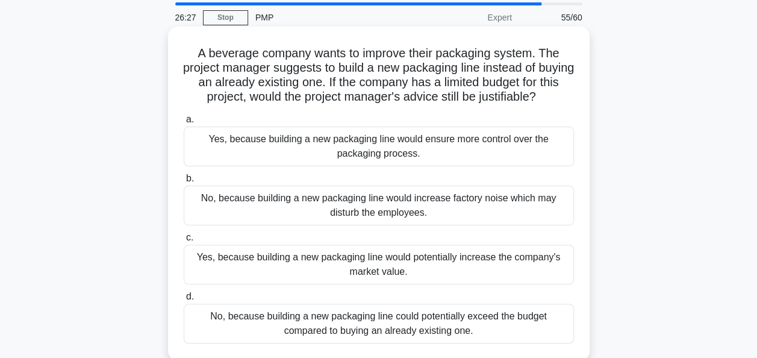
scroll to position [60, 0]
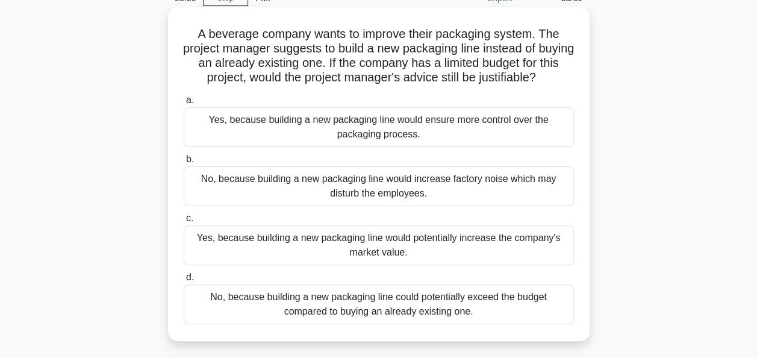
click at [431, 246] on div "Yes, because building a new packaging line would potentially increase the compa…" at bounding box center [379, 245] width 390 height 40
click at [184, 222] on input "c. Yes, because building a new packaging line would potentially increase the co…" at bounding box center [184, 218] width 0 height 8
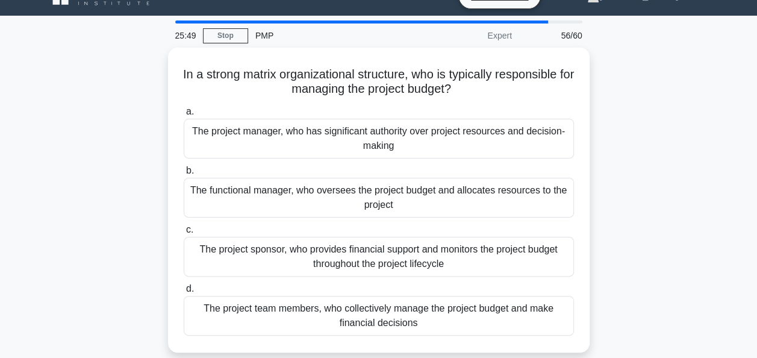
scroll to position [0, 0]
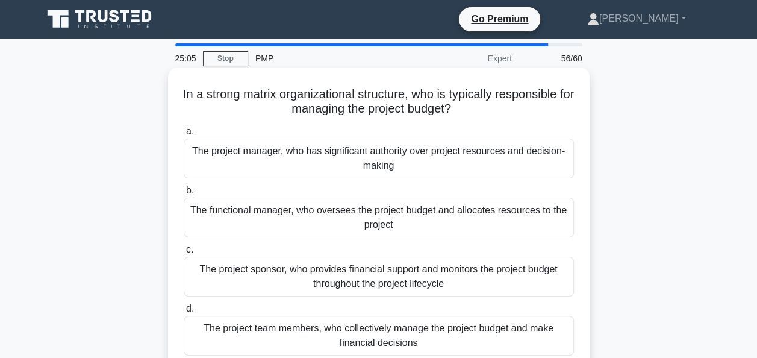
click at [310, 166] on div "The project manager, who has significant authority over project resources and d…" at bounding box center [379, 159] width 390 height 40
click at [184, 135] on input "a. The project manager, who has significant authority over project resources an…" at bounding box center [184, 132] width 0 height 8
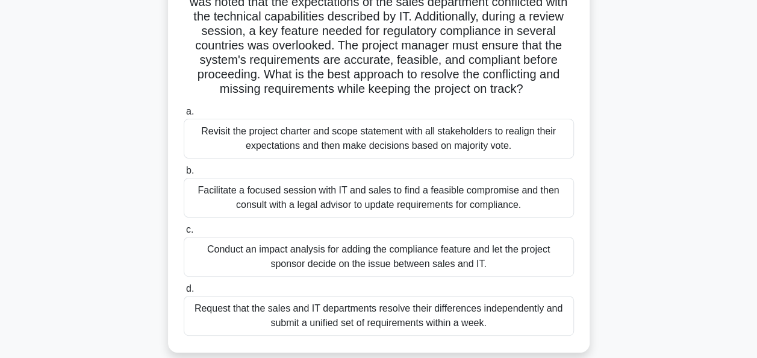
scroll to position [181, 0]
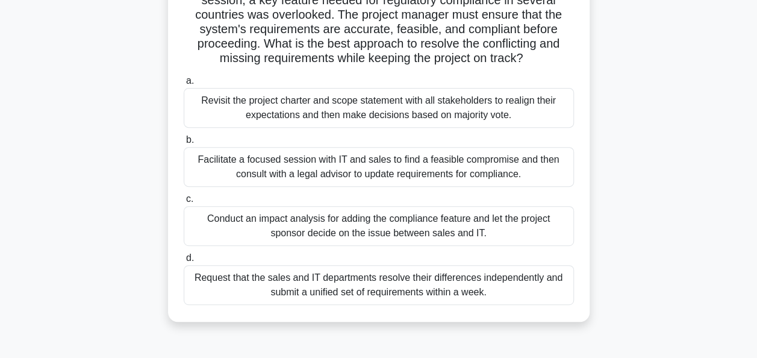
click at [283, 187] on div "Facilitate a focused session with IT and sales to find a feasible compromise an…" at bounding box center [379, 167] width 390 height 40
click at [184, 144] on input "b. Facilitate a focused session with IT and sales to find a feasible compromise…" at bounding box center [184, 140] width 0 height 8
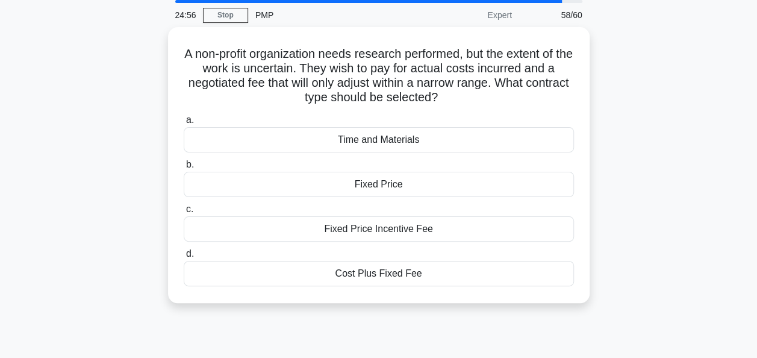
scroll to position [0, 0]
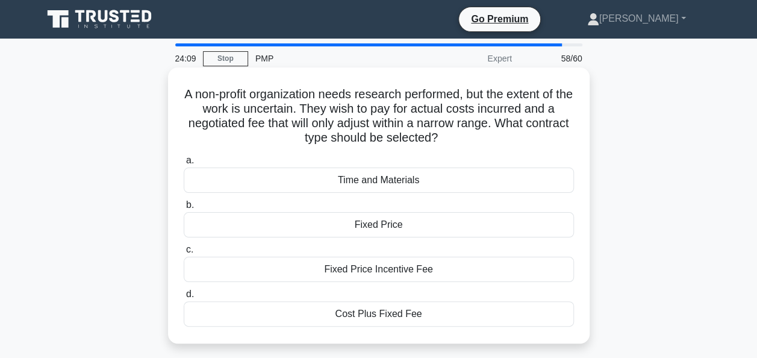
click at [435, 310] on div "Cost Plus Fixed Fee" at bounding box center [379, 313] width 390 height 25
click at [184, 298] on input "d. Cost Plus Fixed Fee" at bounding box center [184, 294] width 0 height 8
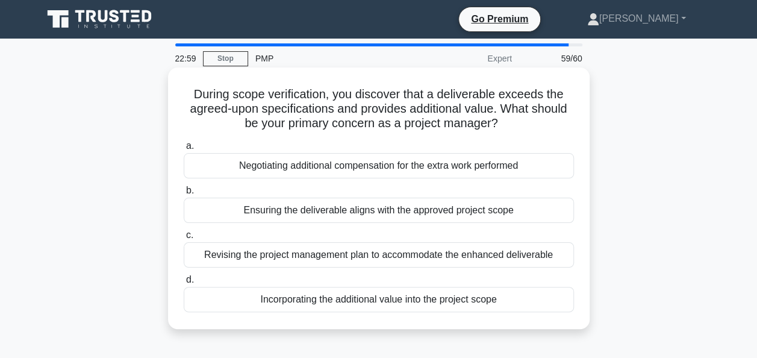
click at [336, 216] on div "Ensuring the deliverable aligns with the approved project scope" at bounding box center [379, 210] width 390 height 25
click at [184, 195] on input "b. Ensuring the deliverable aligns with the approved project scope" at bounding box center [184, 191] width 0 height 8
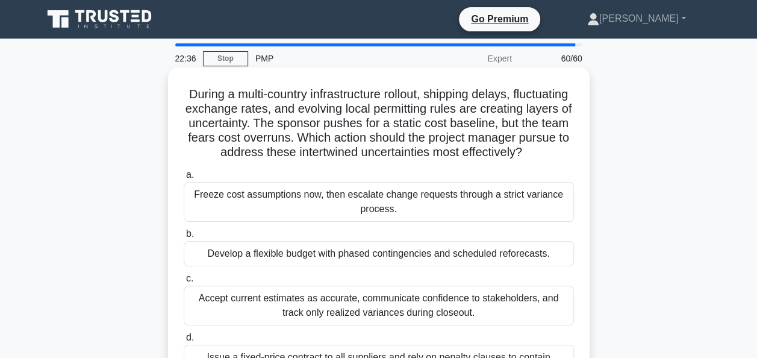
scroll to position [60, 0]
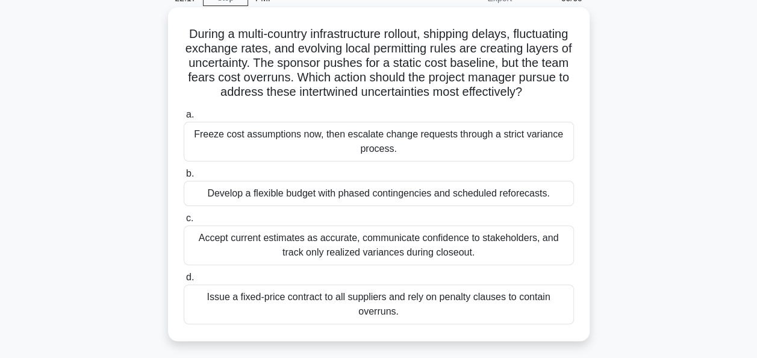
click at [491, 204] on div "Develop a flexible budget with phased contingencies and scheduled reforecasts." at bounding box center [379, 193] width 390 height 25
click at [184, 178] on input "b. Develop a flexible budget with phased contingencies and scheduled reforecast…" at bounding box center [184, 174] width 0 height 8
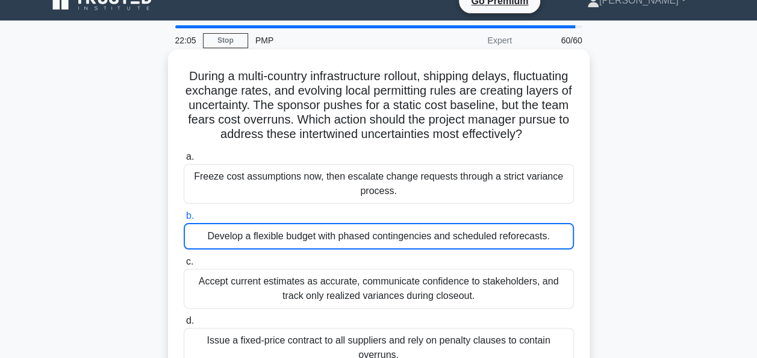
scroll to position [0, 0]
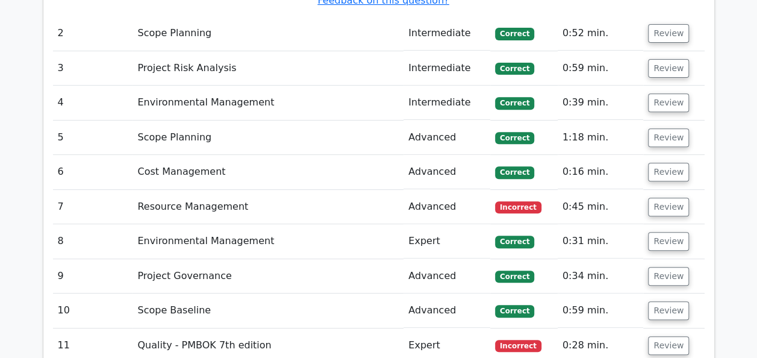
scroll to position [2469, 0]
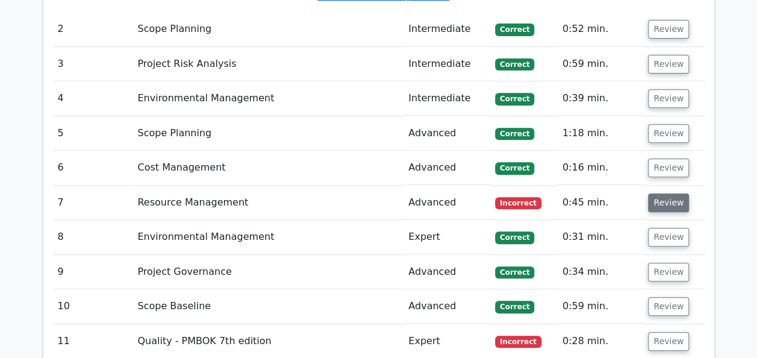
click at [661, 193] on button "Review" at bounding box center [668, 202] width 41 height 19
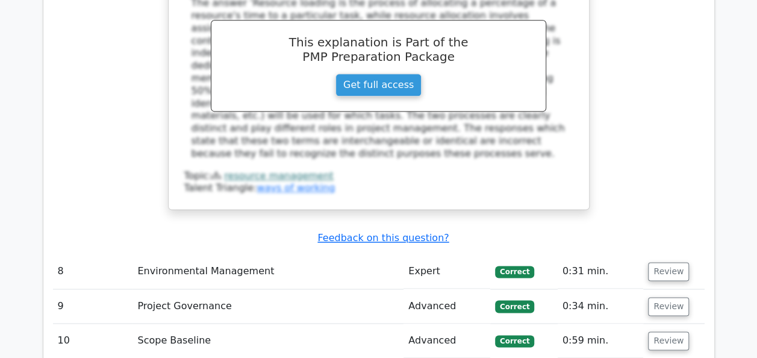
scroll to position [3071, 0]
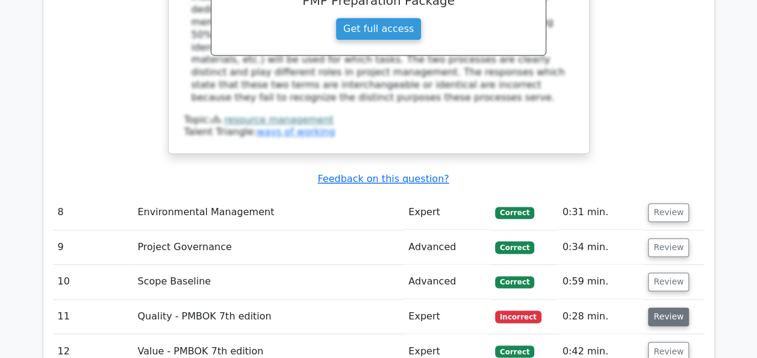
click at [657, 307] on button "Review" at bounding box center [668, 316] width 41 height 19
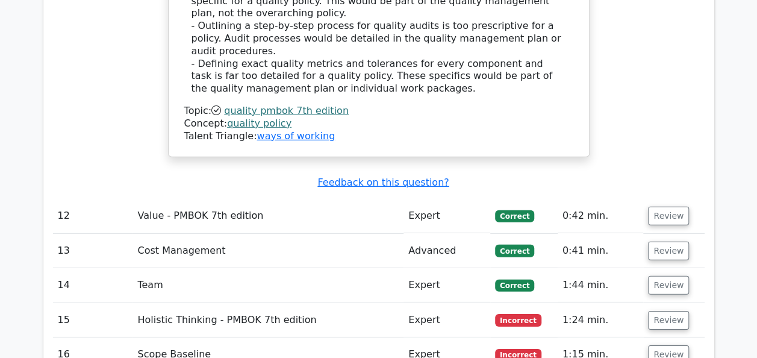
scroll to position [3975, 0]
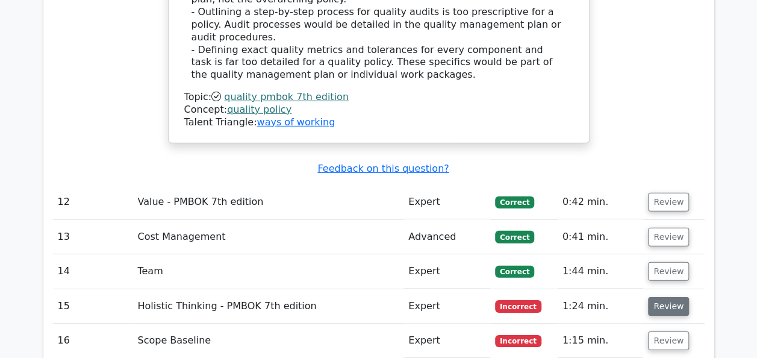
click at [650, 297] on button "Review" at bounding box center [668, 306] width 41 height 19
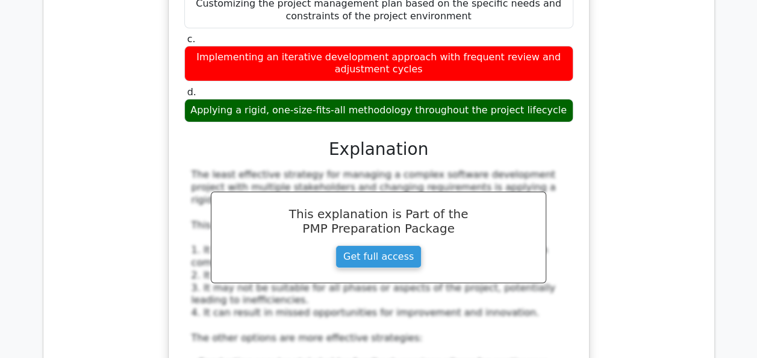
scroll to position [4697, 0]
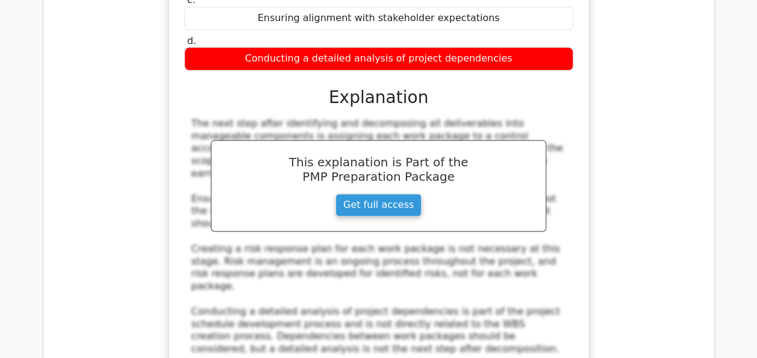
scroll to position [5360, 0]
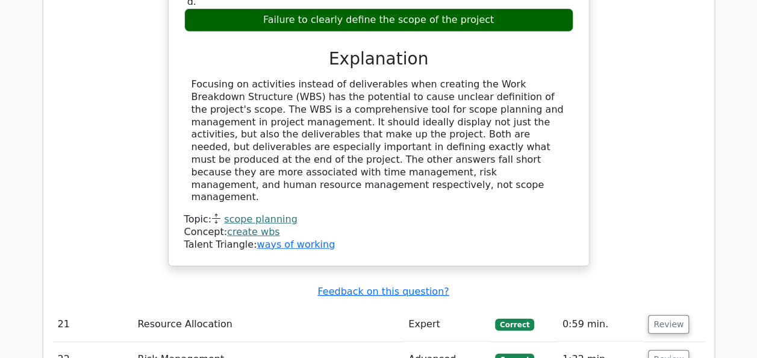
scroll to position [6082, 0]
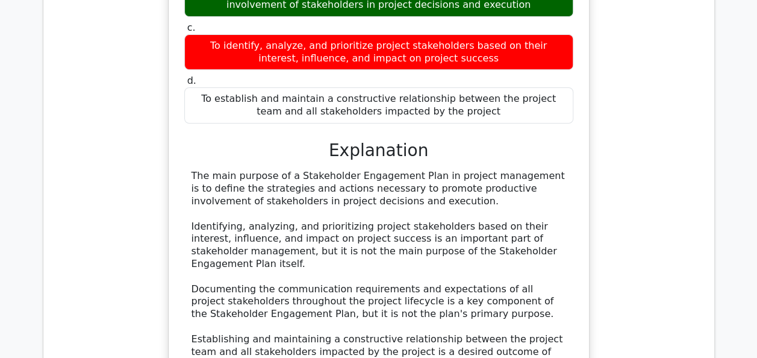
scroll to position [6745, 0]
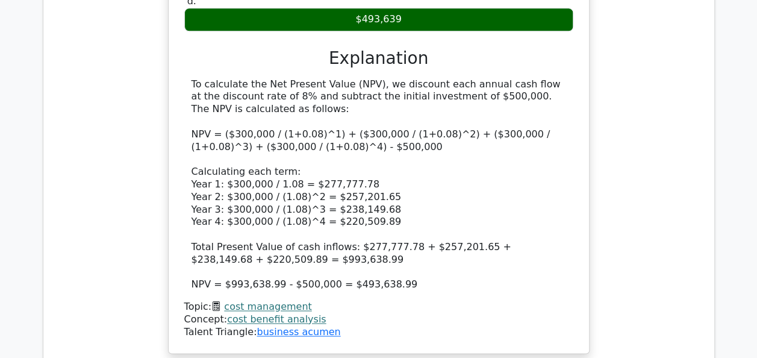
scroll to position [7528, 0]
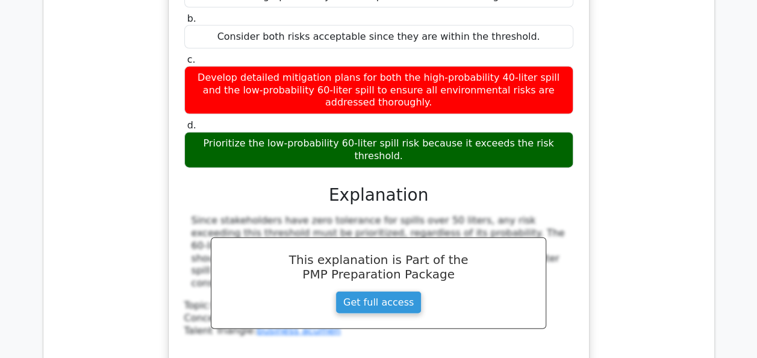
scroll to position [8130, 0]
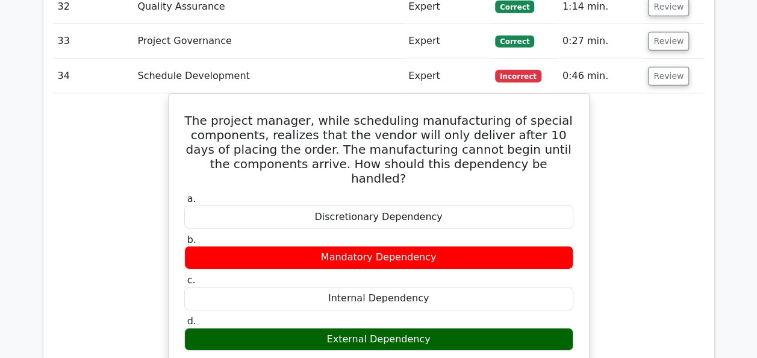
scroll to position [8732, 0]
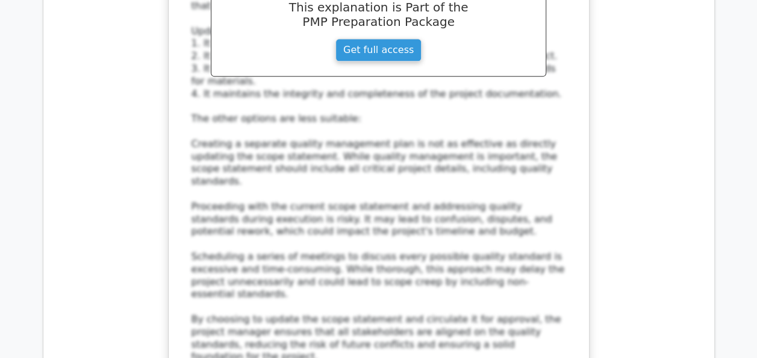
scroll to position [9816, 0]
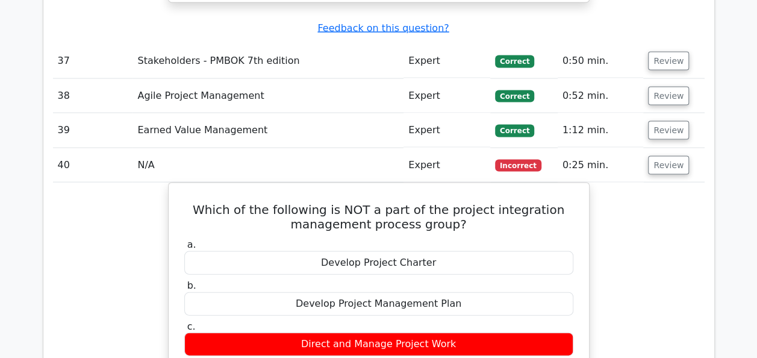
scroll to position [10298, 0]
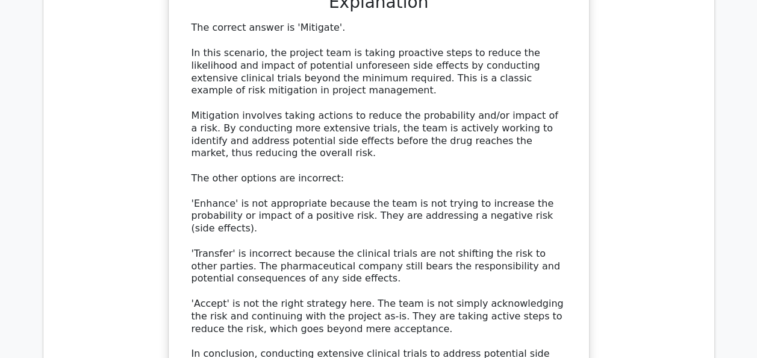
scroll to position [11261, 0]
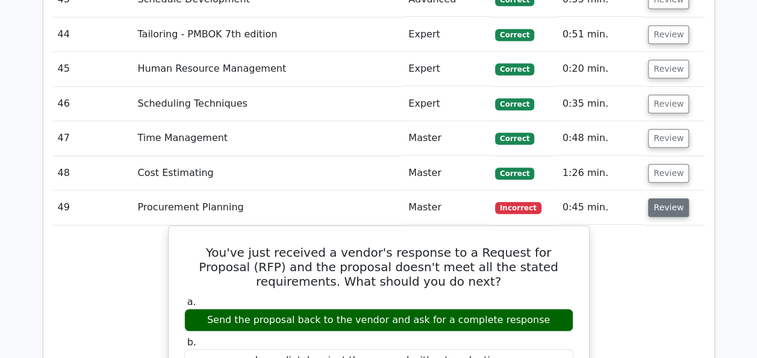
scroll to position [11803, 0]
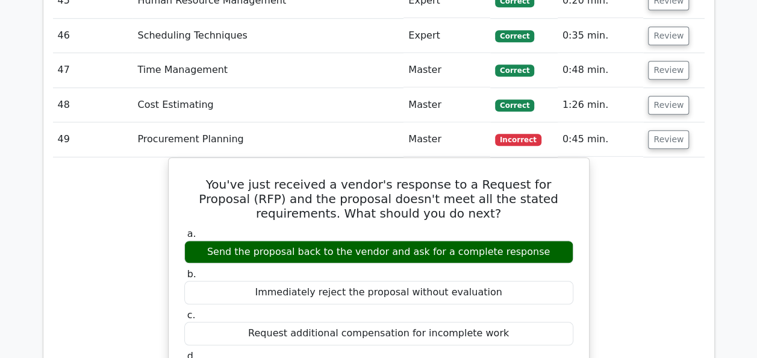
scroll to position [11863, 0]
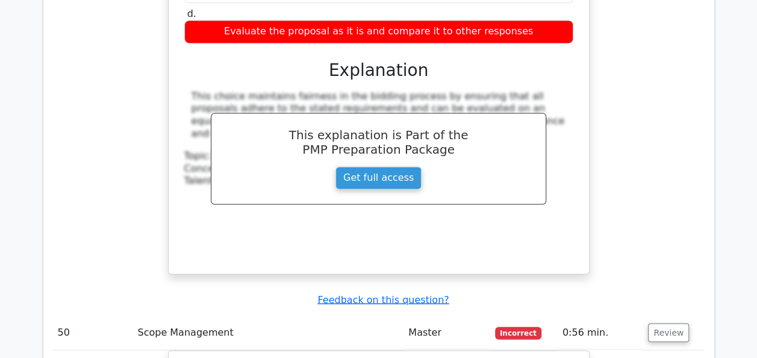
scroll to position [12345, 0]
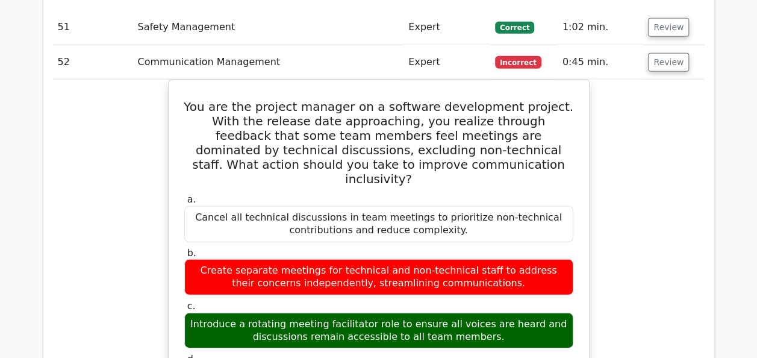
scroll to position [13008, 0]
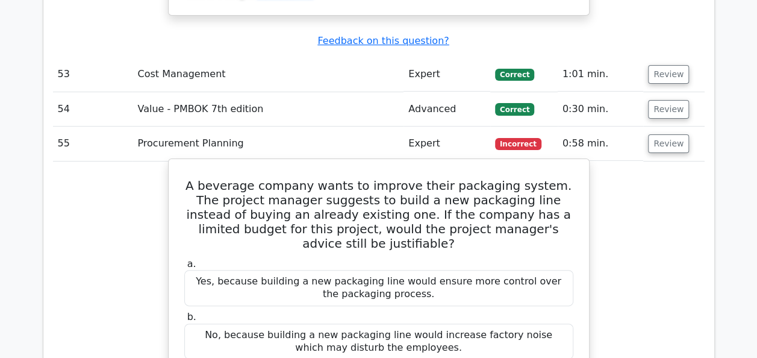
scroll to position [13851, 0]
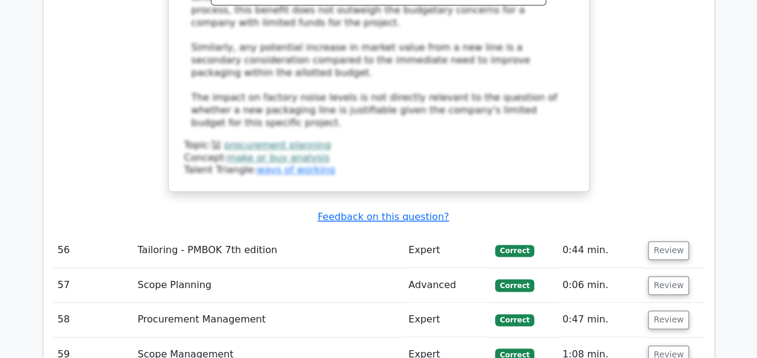
scroll to position [14453, 0]
